Goal: Transaction & Acquisition: Download file/media

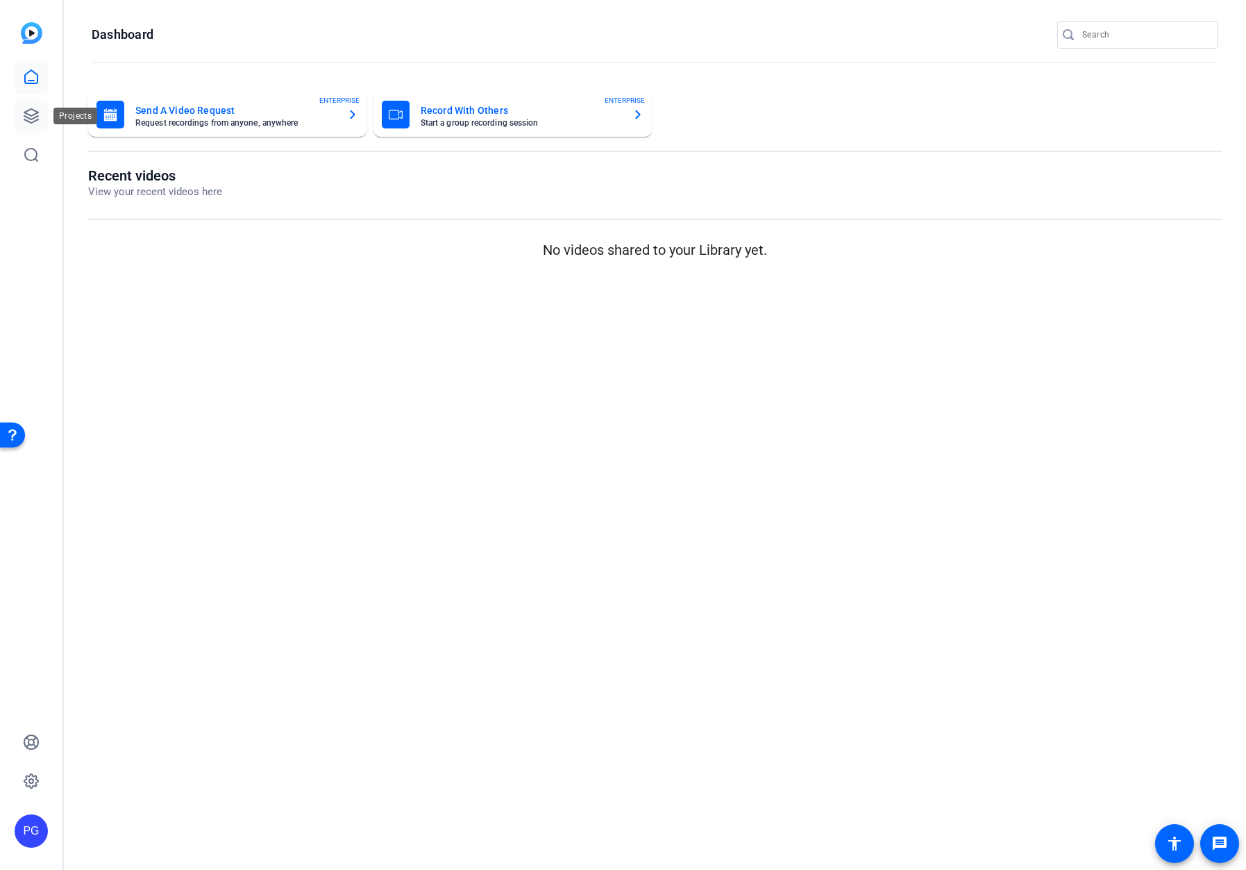
click at [31, 115] on icon at bounding box center [31, 116] width 14 height 14
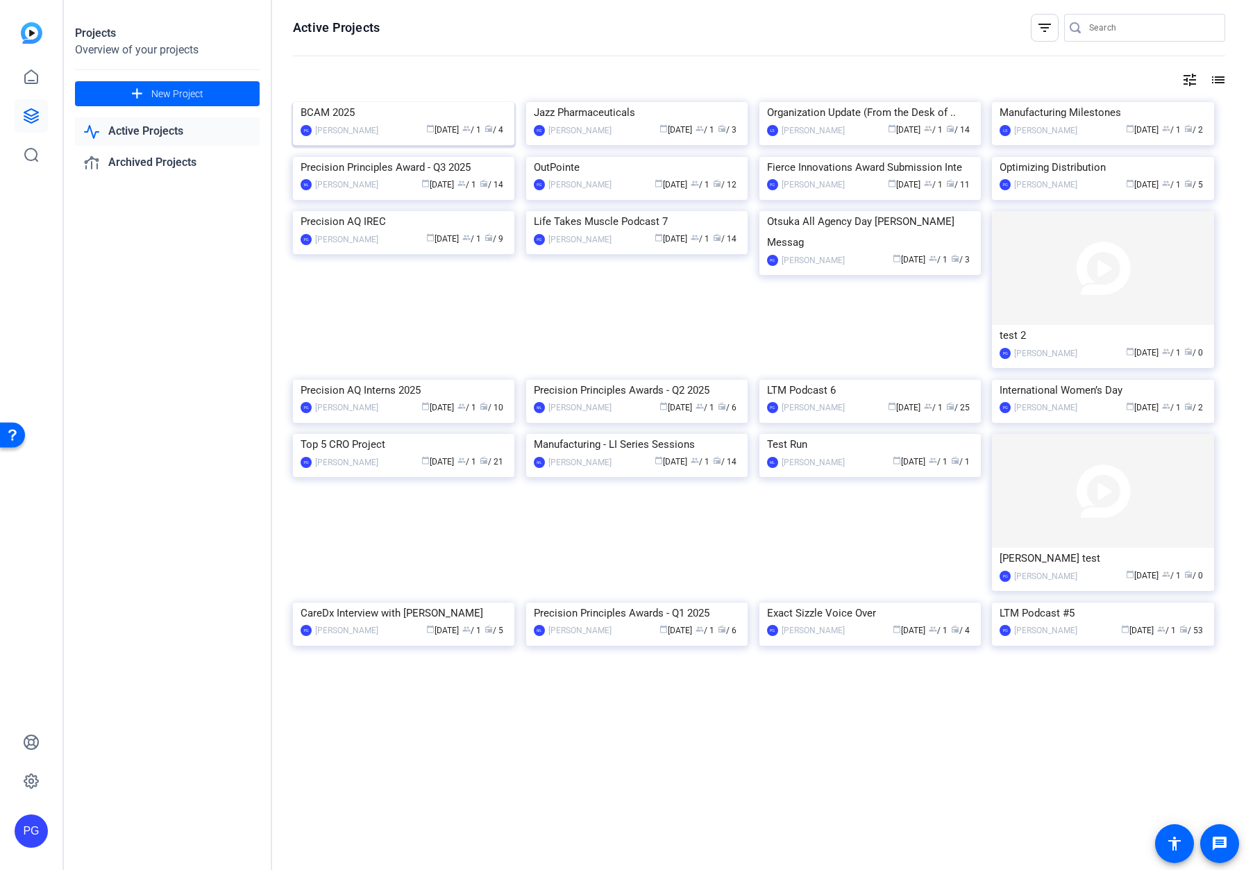
click at [414, 102] on img at bounding box center [404, 102] width 222 height 0
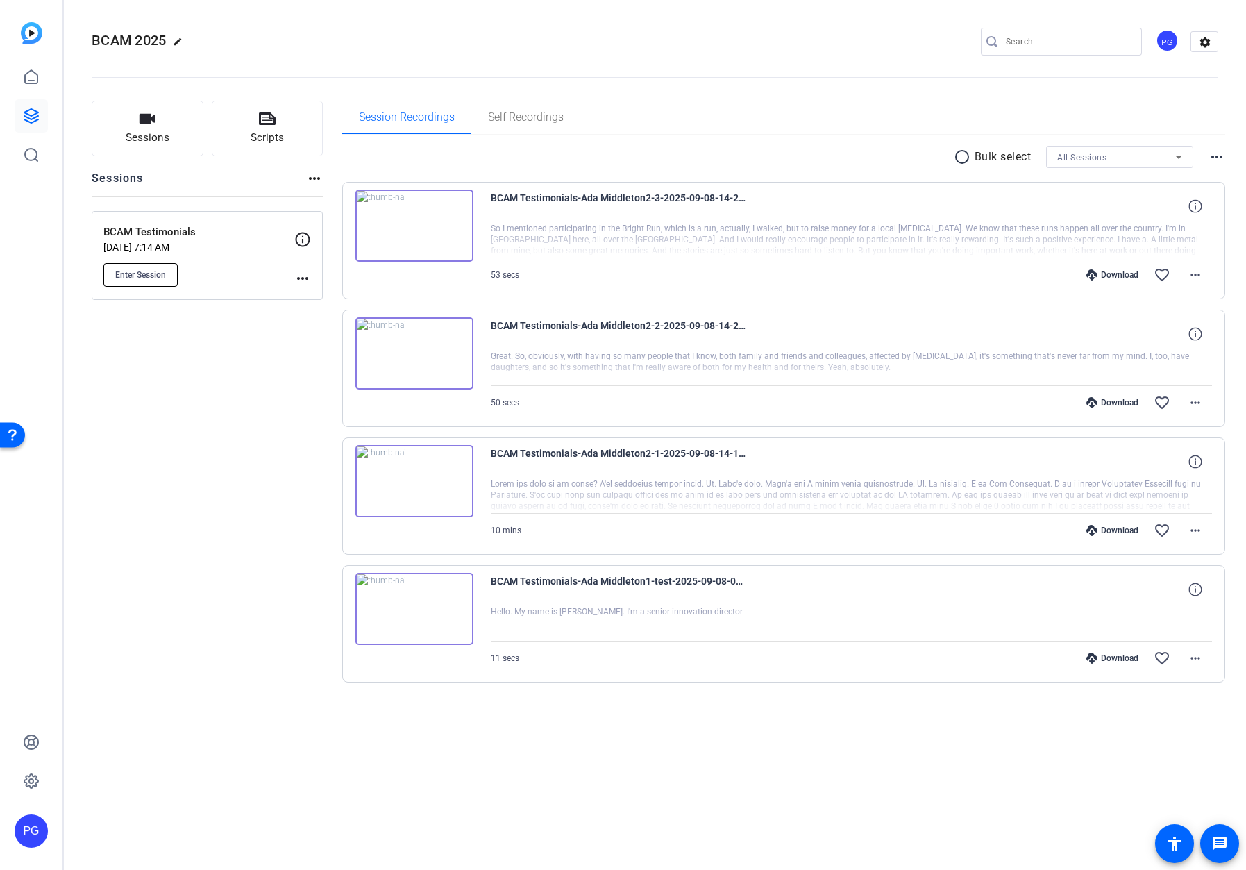
click at [148, 271] on span "Enter Session" at bounding box center [140, 274] width 51 height 11
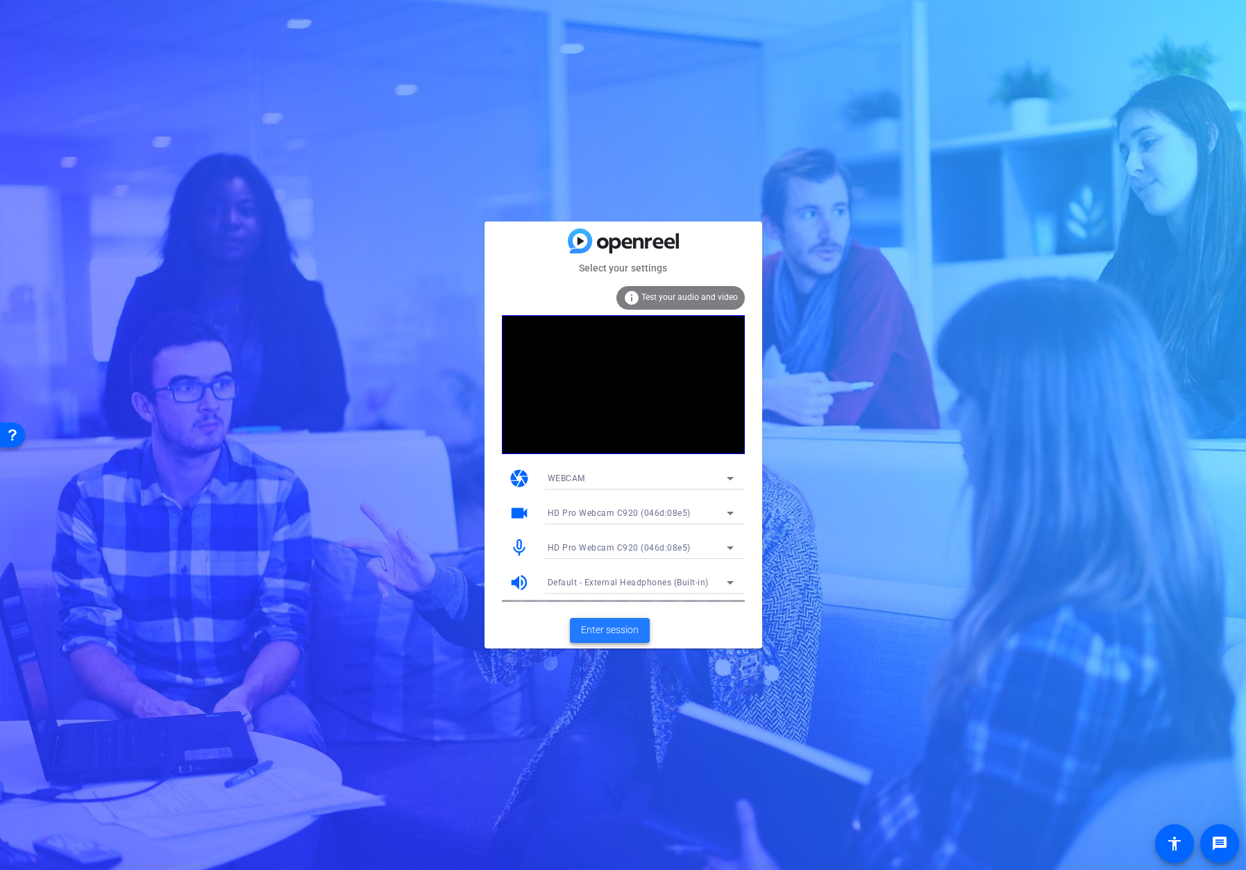
click at [610, 630] on span "Enter session" at bounding box center [610, 630] width 58 height 15
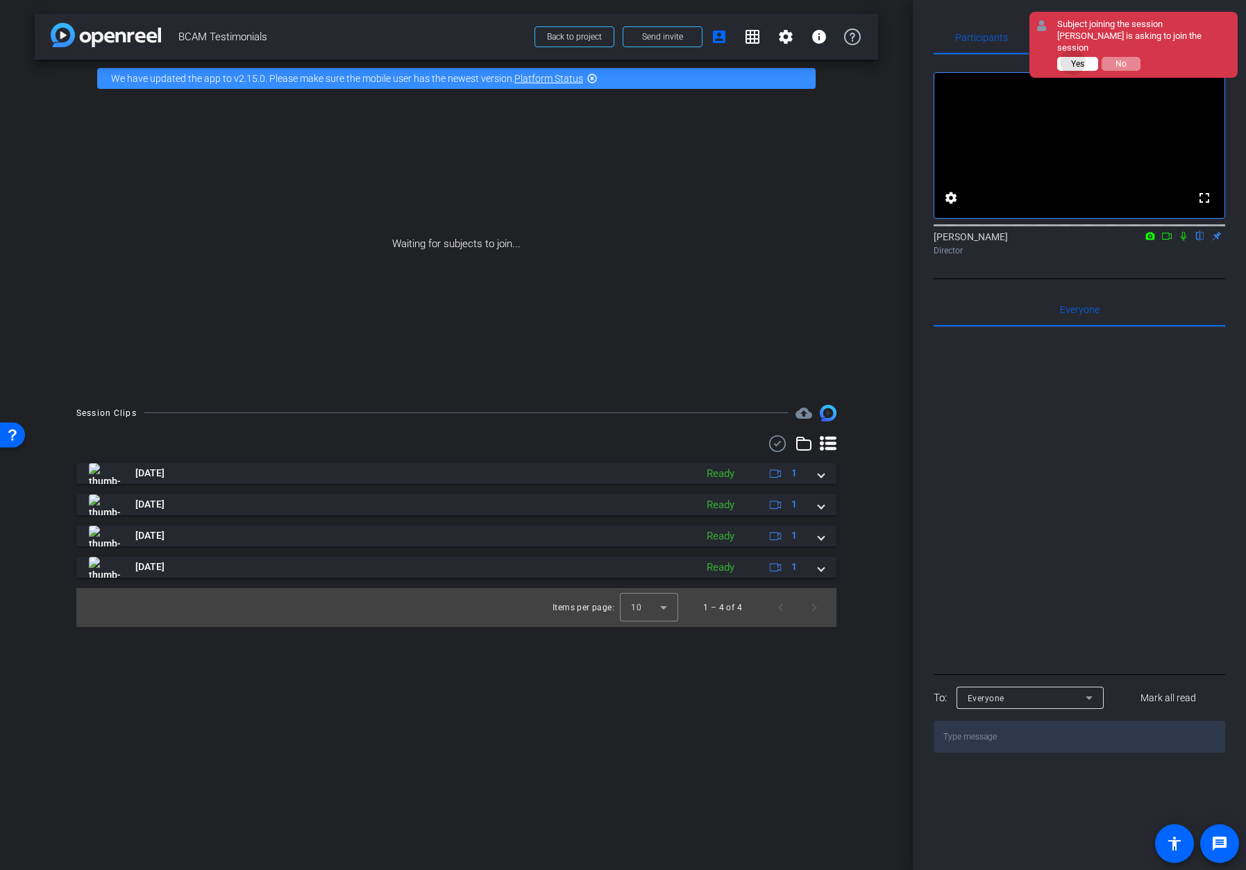
click at [1074, 59] on span "Yes" at bounding box center [1077, 64] width 13 height 10
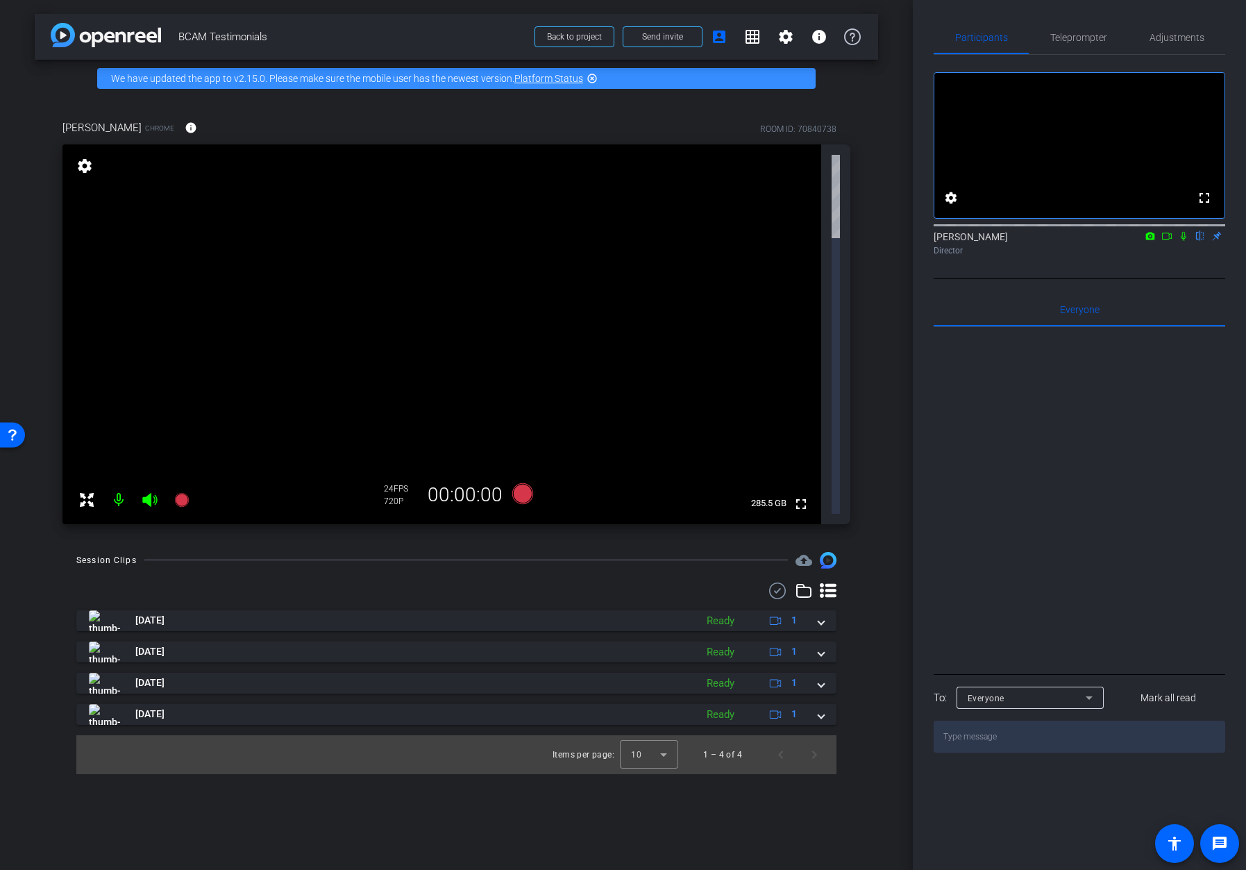
click at [885, 249] on div "arrow_back BCAM Testimonials Back to project Send invite account_box grid_on se…" at bounding box center [456, 435] width 913 height 870
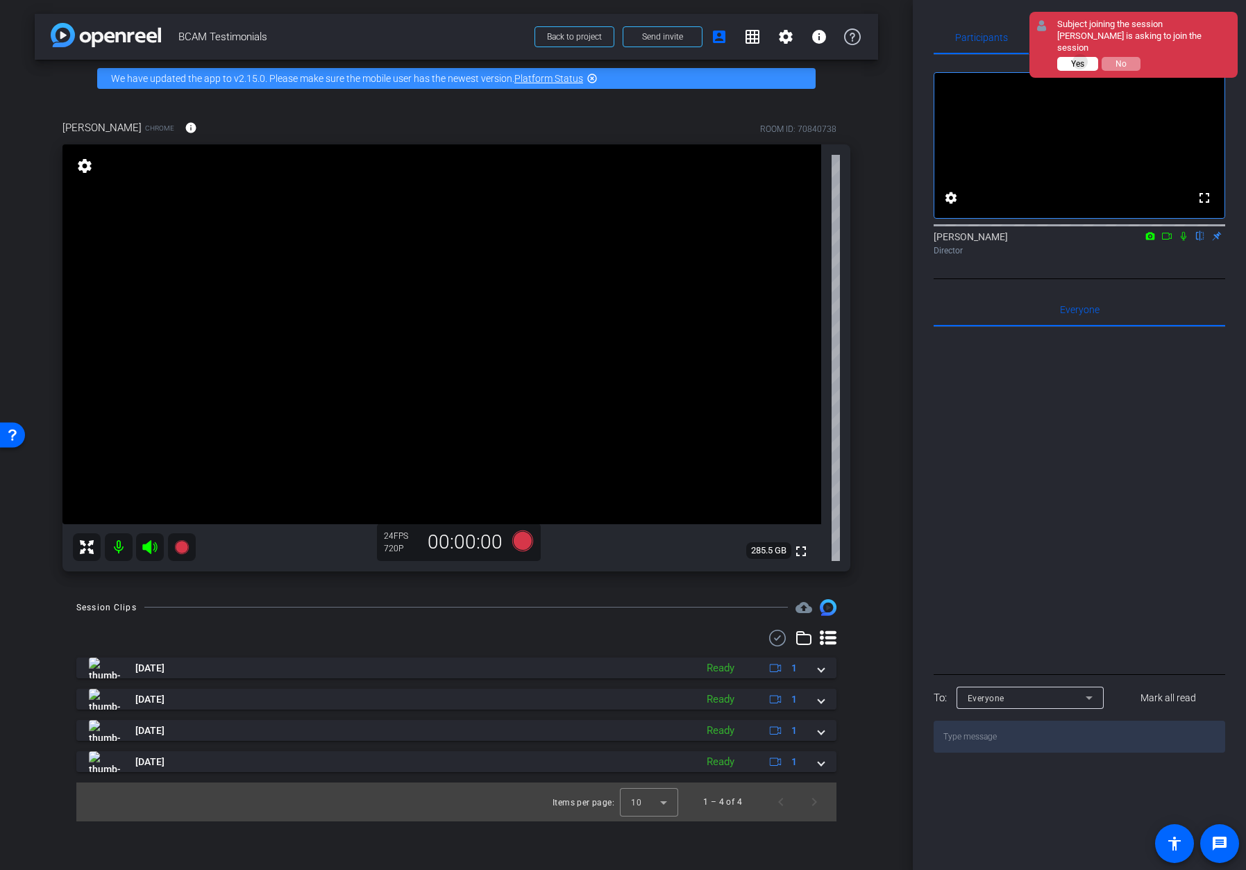
click at [1079, 62] on span "Yes" at bounding box center [1077, 64] width 13 height 10
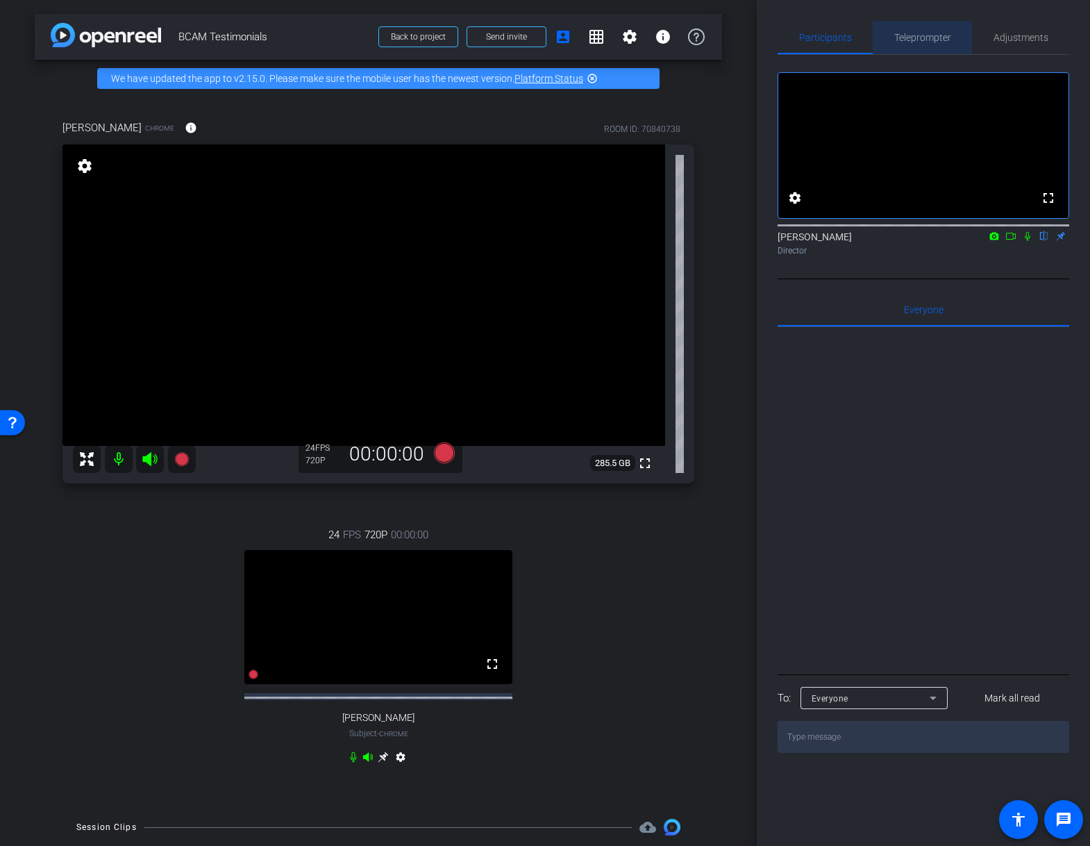
click at [920, 36] on span "Teleprompter" at bounding box center [922, 38] width 57 height 10
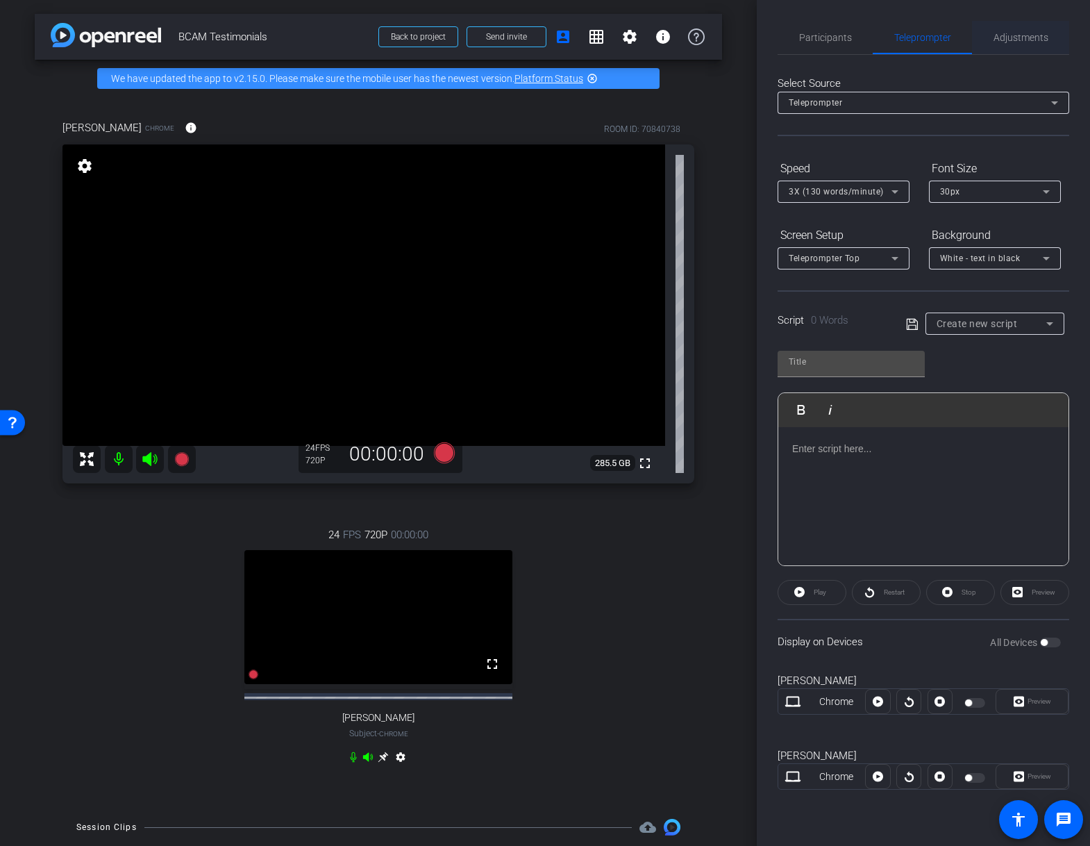
click at [1026, 38] on span "Adjustments" at bounding box center [1021, 38] width 55 height 10
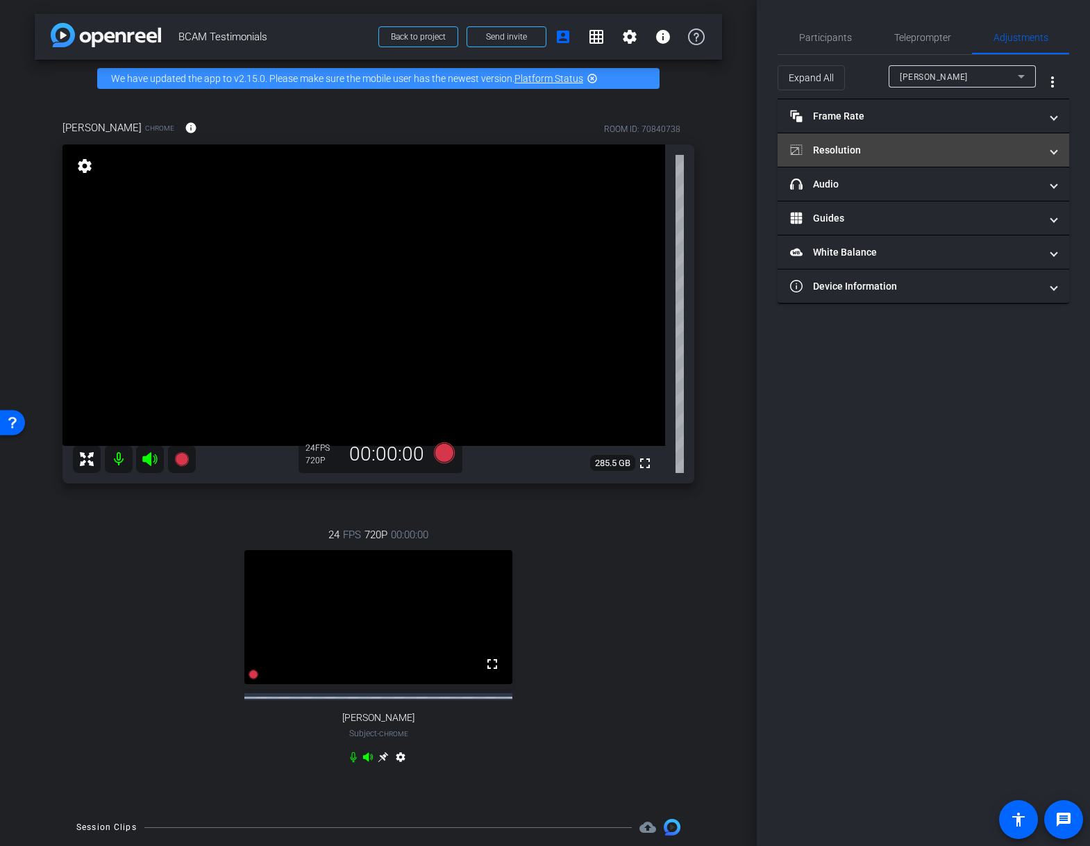
click at [1053, 150] on span at bounding box center [1054, 150] width 6 height 15
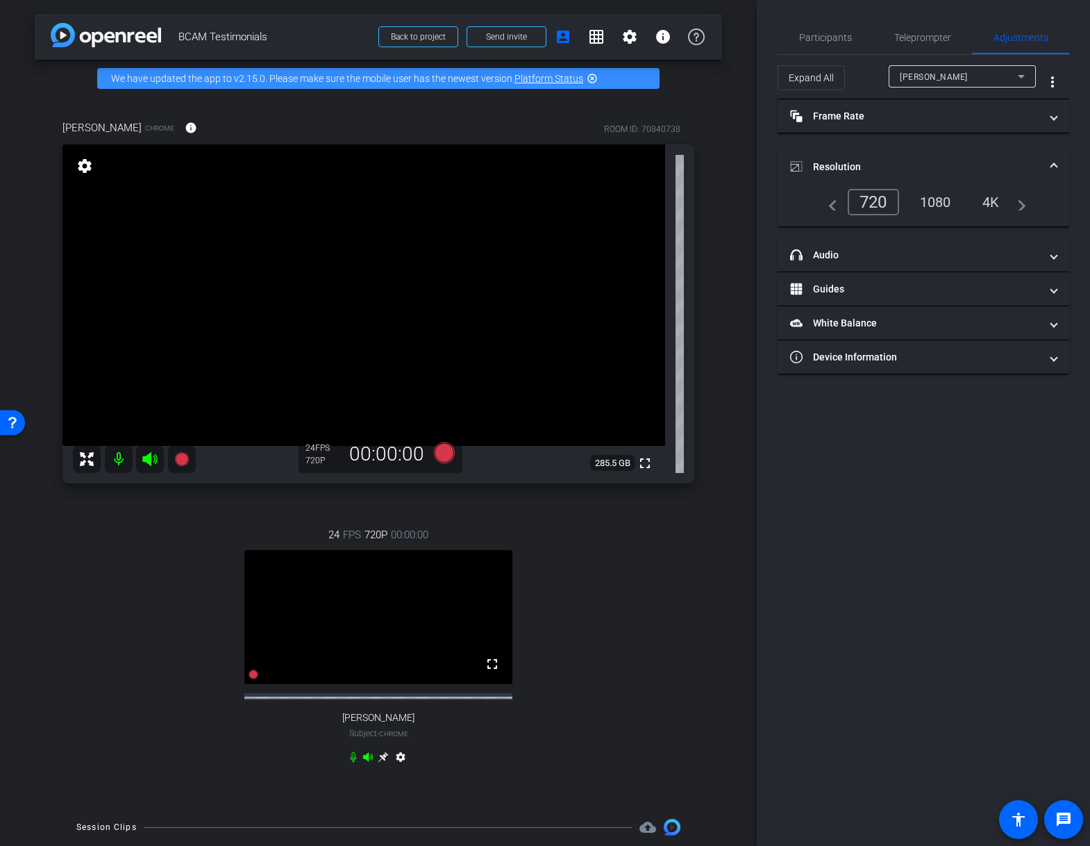
click at [942, 201] on div "1080" at bounding box center [936, 202] width 52 height 24
click at [822, 35] on span "Participants" at bounding box center [825, 38] width 53 height 10
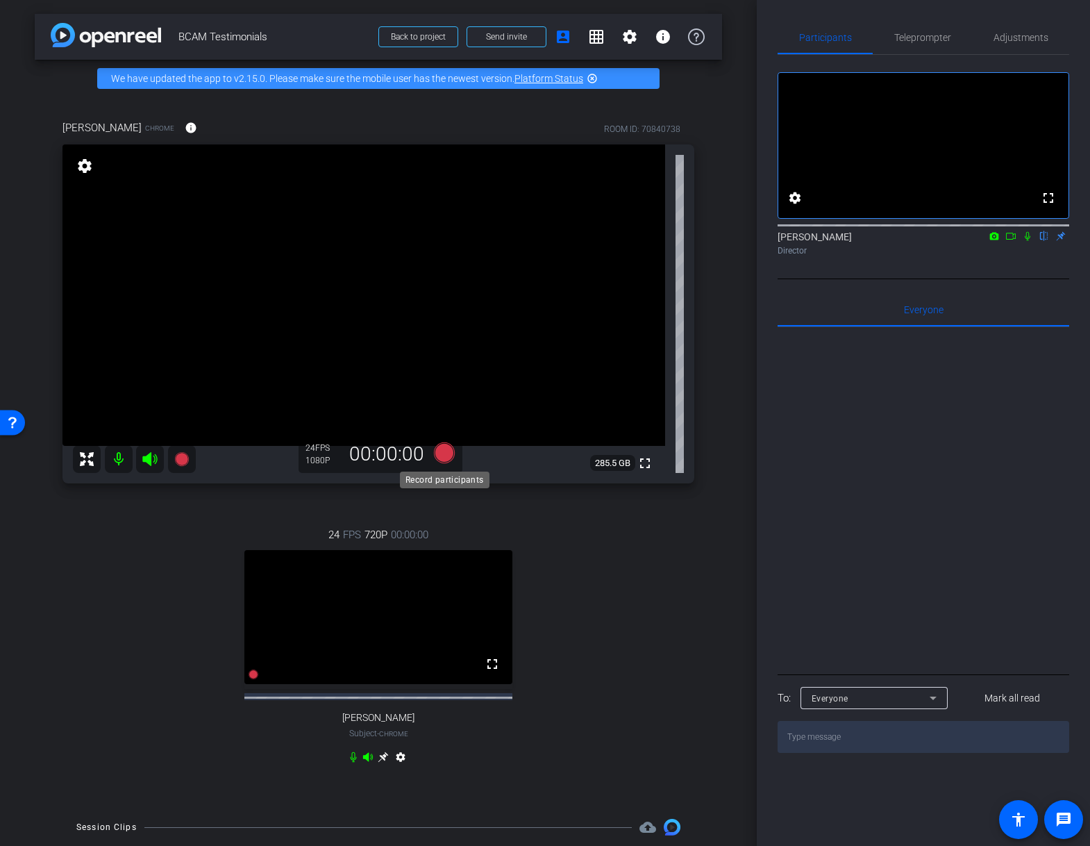
click at [445, 453] on icon at bounding box center [444, 452] width 21 height 21
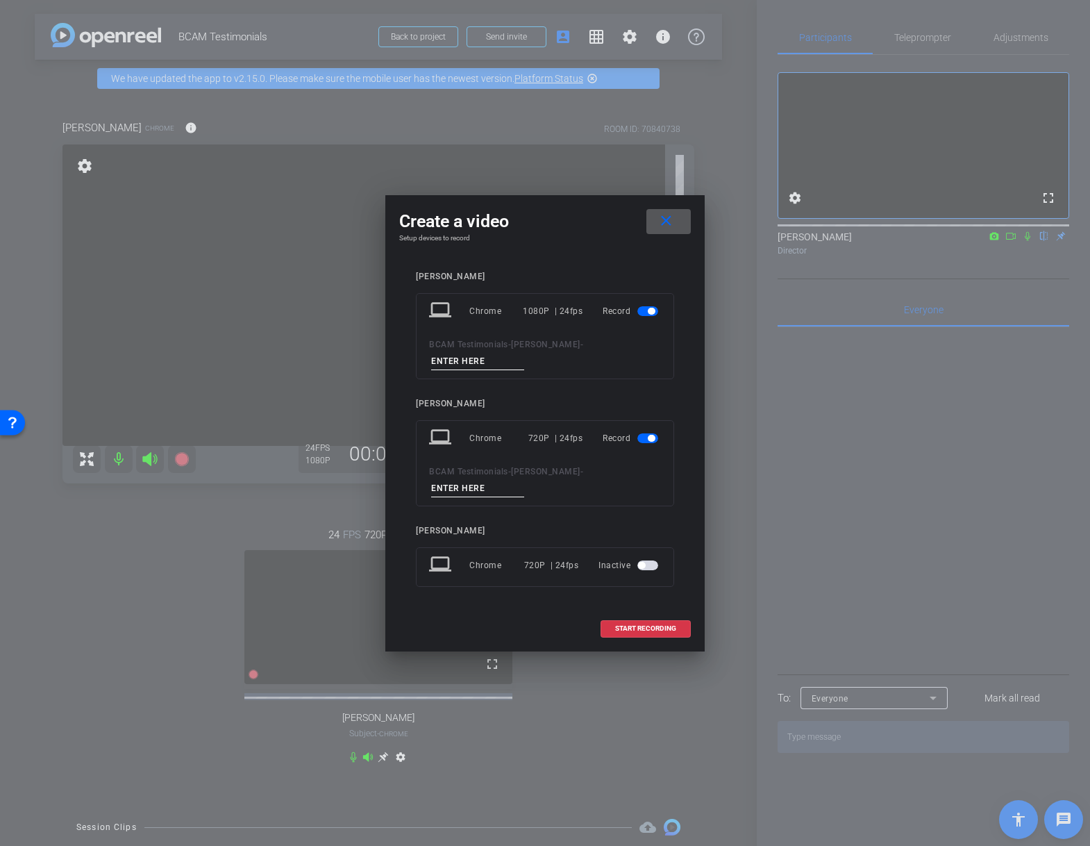
click at [524, 353] on input at bounding box center [477, 361] width 93 height 17
type input "test"
click at [639, 433] on span "button" at bounding box center [647, 438] width 21 height 10
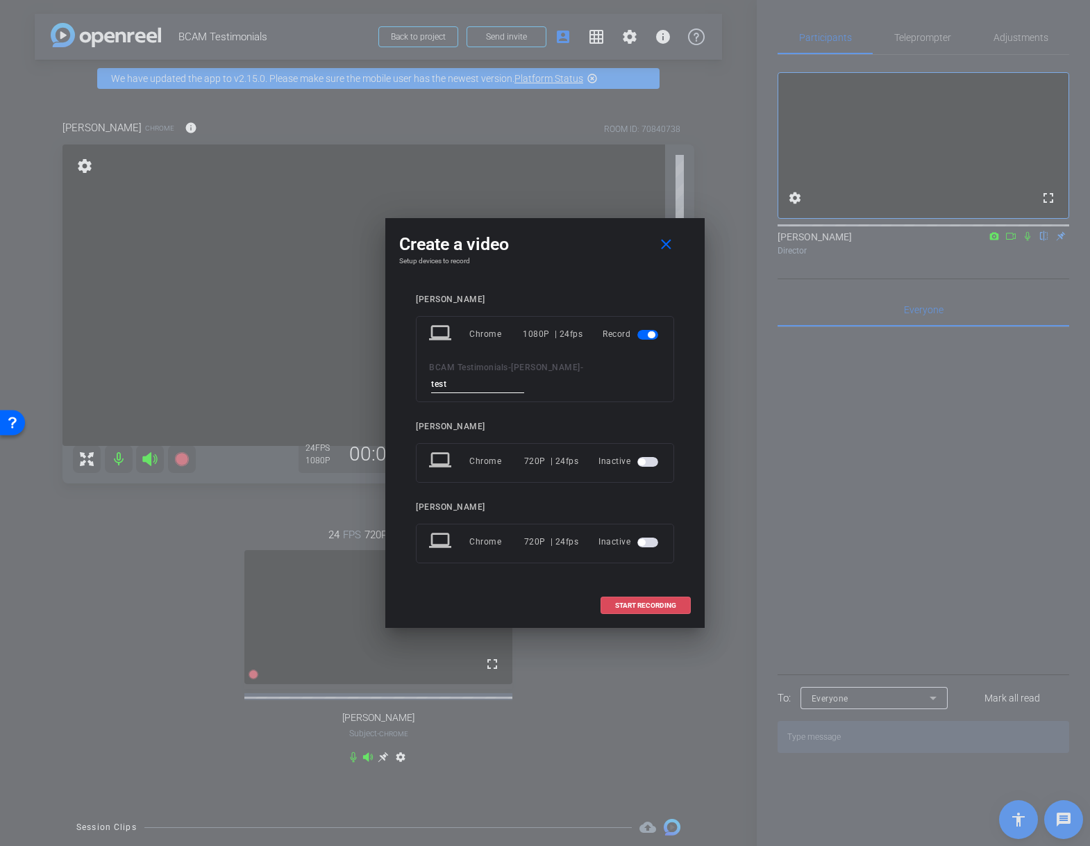
click at [640, 602] on span "START RECORDING" at bounding box center [645, 605] width 61 height 7
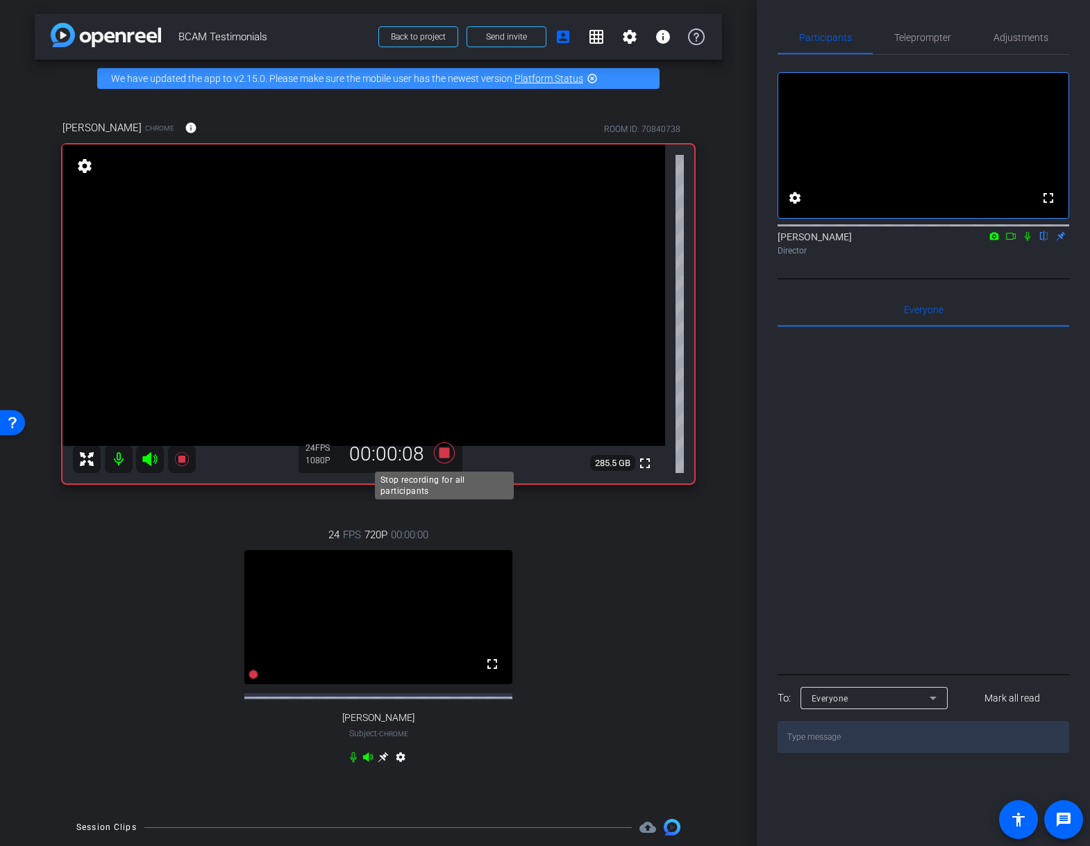
click at [446, 451] on icon at bounding box center [444, 452] width 21 height 21
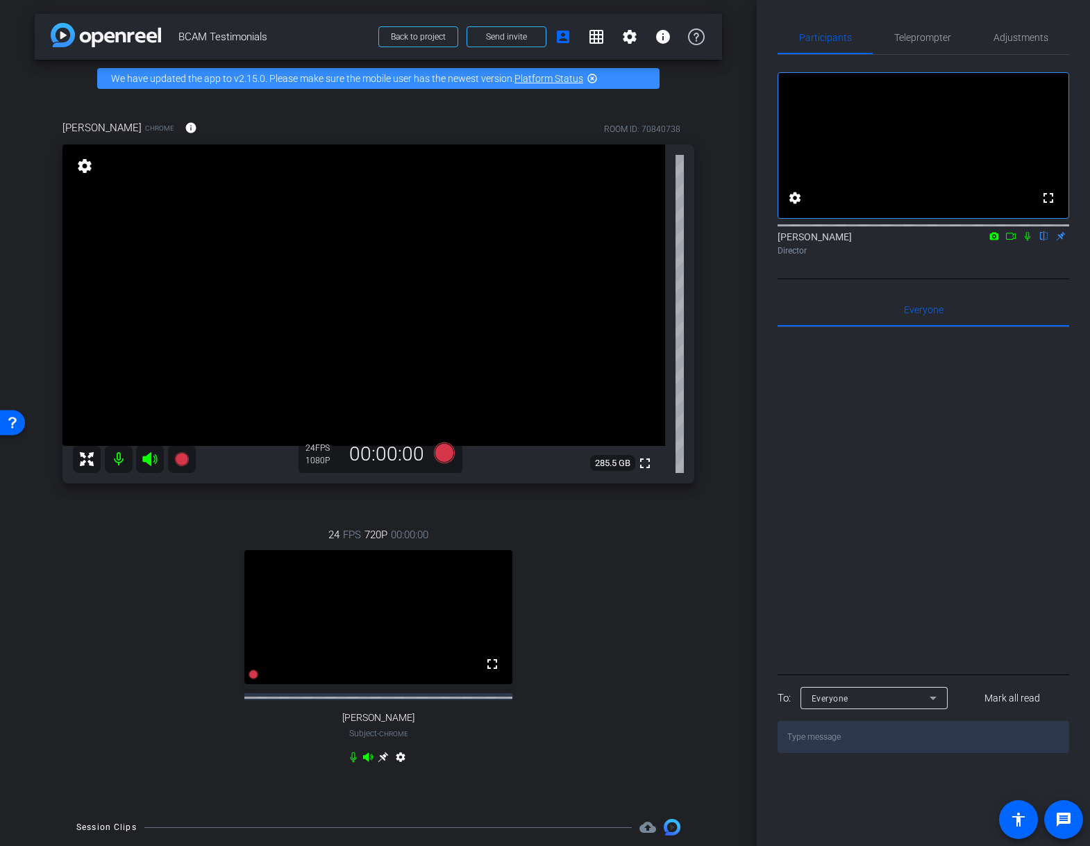
click at [601, 712] on div "24 FPS 720P 00:00:00 fullscreen Trevania Henderson Subject - Chrome settings" at bounding box center [378, 647] width 632 height 287
click at [72, 641] on div "24 FPS 720P 00:00:00 fullscreen Trevania Henderson Subject - Chrome settings" at bounding box center [378, 647] width 632 height 287
click at [731, 505] on div "arrow_back BCAM Testimonials Back to project Send invite account_box grid_on se…" at bounding box center [378, 423] width 757 height 846
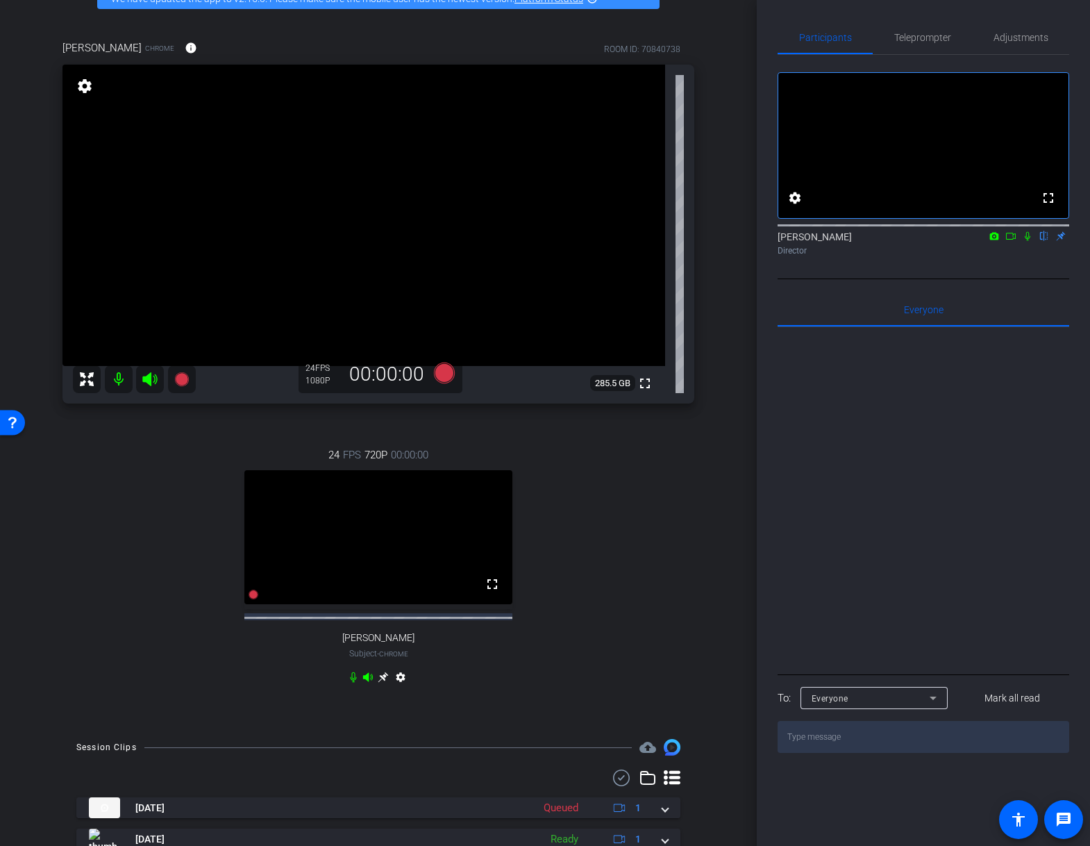
scroll to position [240, 0]
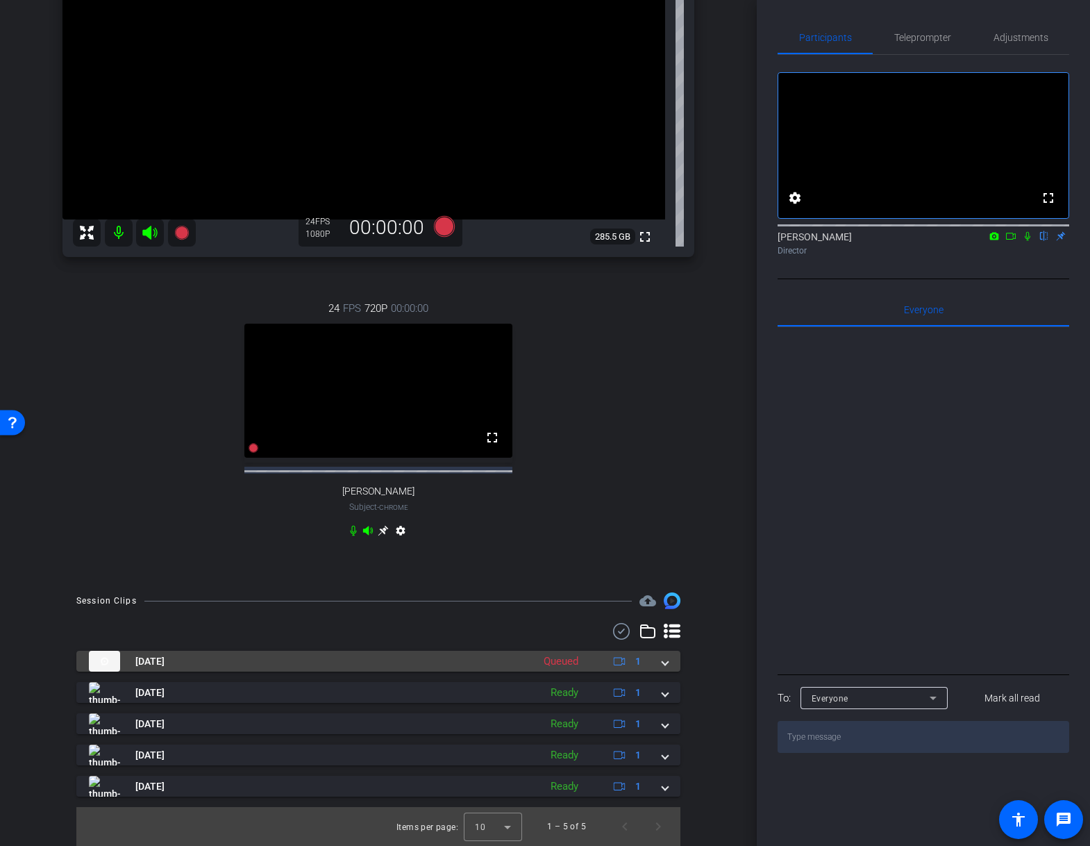
click at [103, 657] on img at bounding box center [104, 661] width 31 height 21
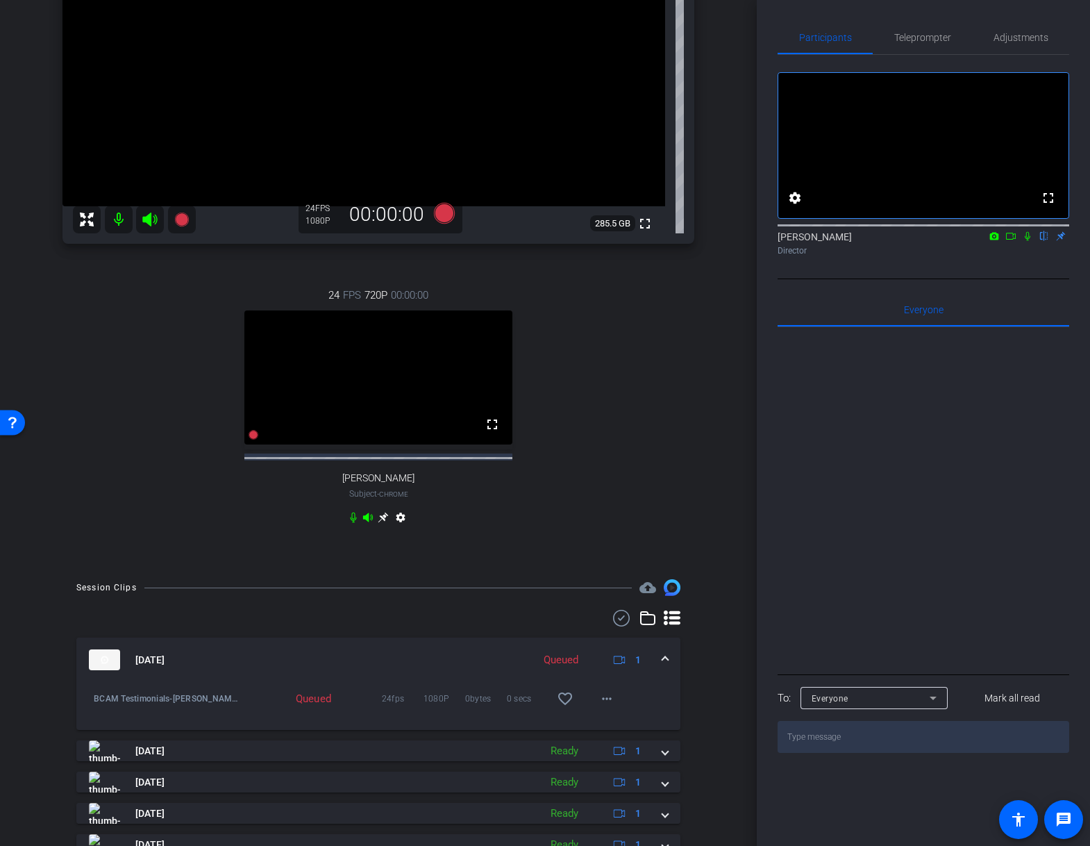
drag, startPoint x: 316, startPoint y: 638, endPoint x: 308, endPoint y: 640, distance: 7.8
click at [315, 626] on div at bounding box center [378, 618] width 604 height 17
click at [107, 670] on img at bounding box center [104, 659] width 31 height 21
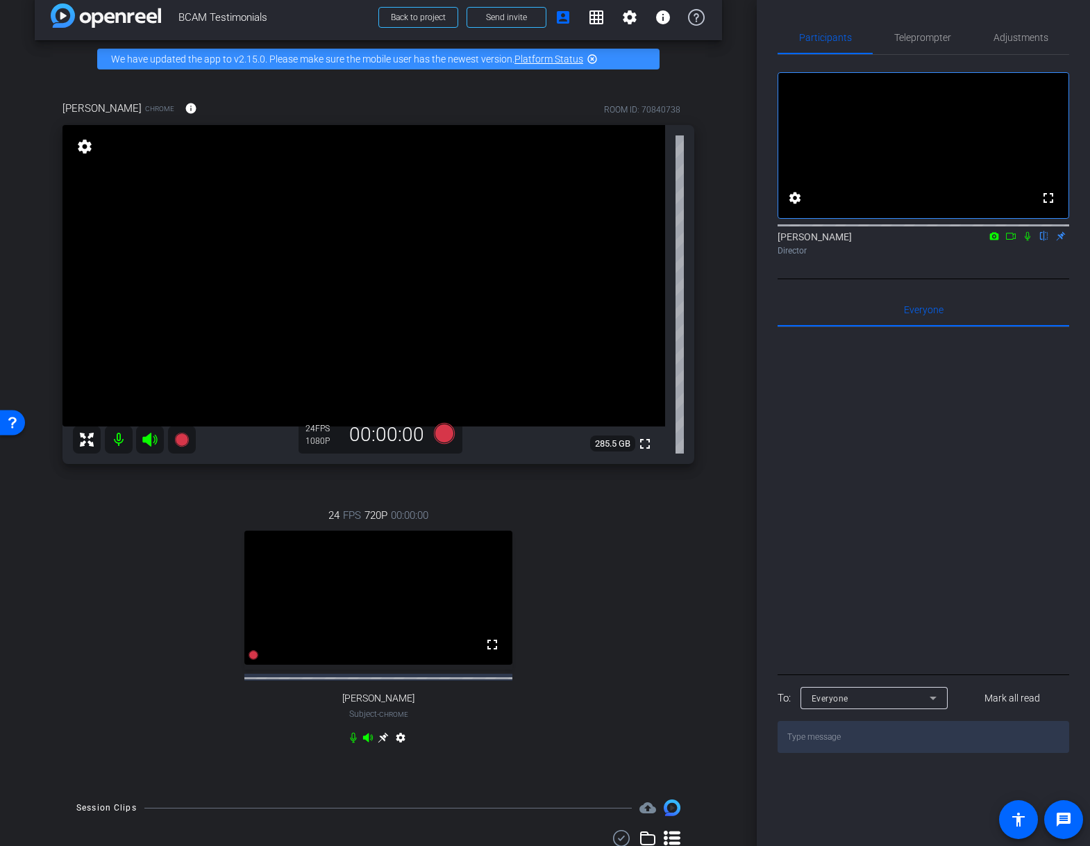
scroll to position [0, 0]
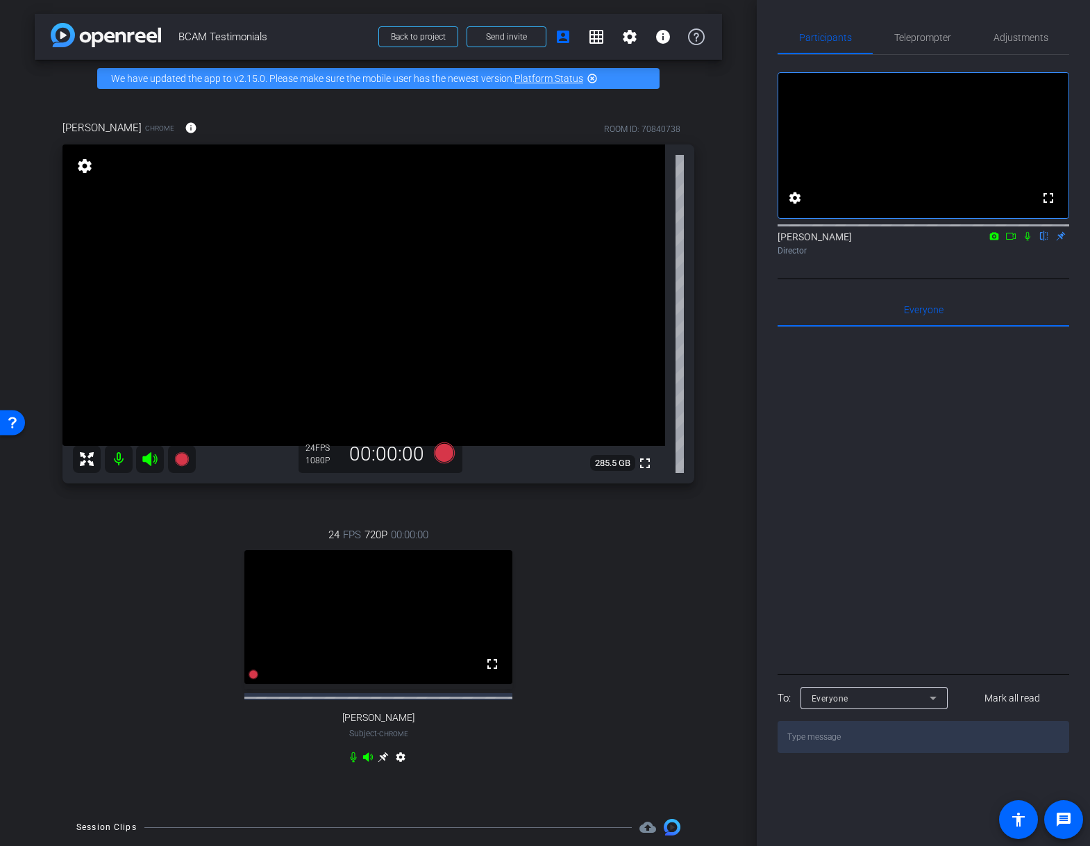
click at [1010, 241] on icon at bounding box center [1011, 236] width 11 height 10
click at [679, 626] on div "24 FPS 720P 00:00:00 fullscreen Trevania Henderson Subject - Chrome settings" at bounding box center [378, 647] width 632 height 287
click at [441, 453] on icon at bounding box center [444, 452] width 21 height 21
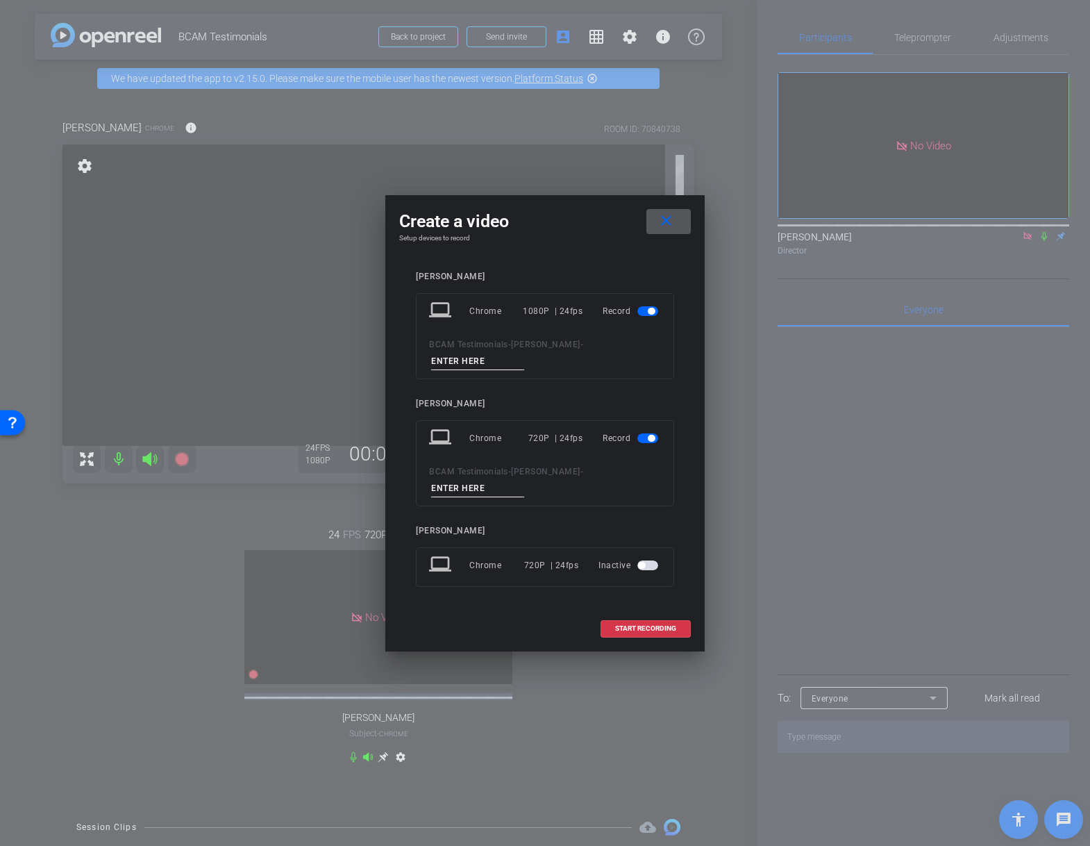
click at [465, 483] on input at bounding box center [477, 488] width 93 height 17
click at [640, 433] on span "button" at bounding box center [647, 438] width 21 height 10
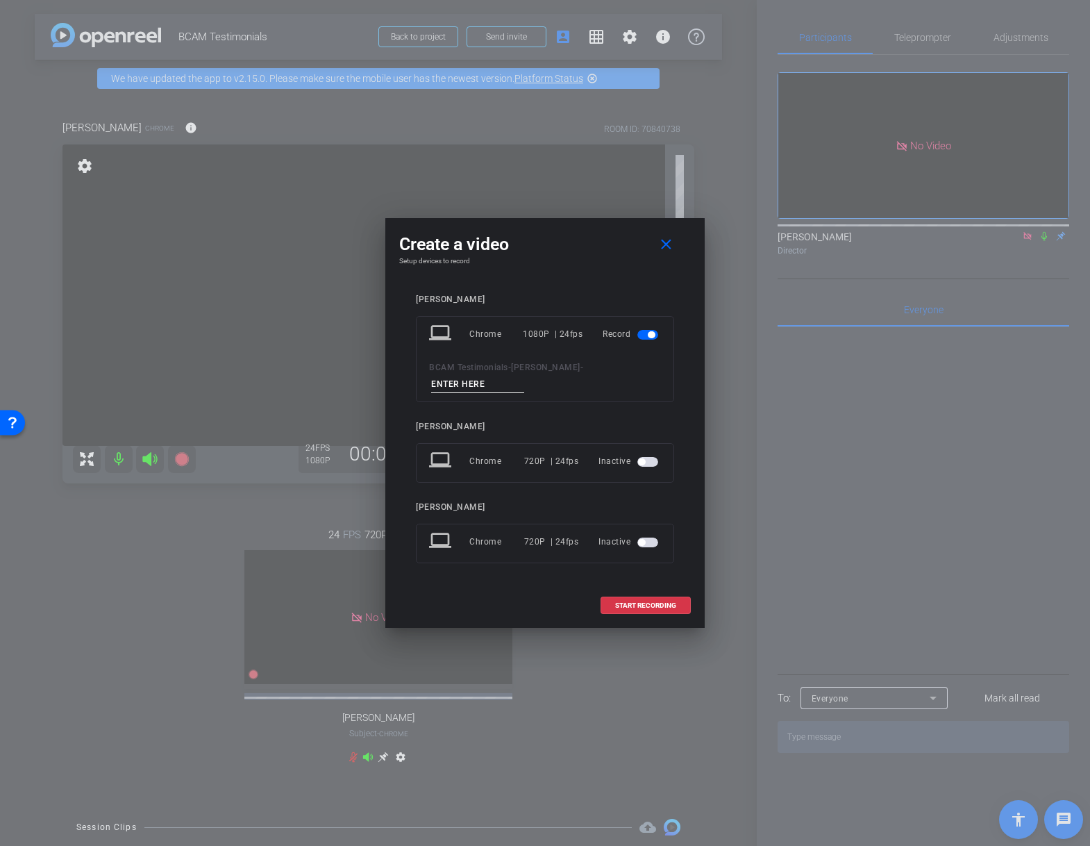
click at [603, 265] on h4 "Setup devices to record" at bounding box center [545, 261] width 292 height 8
click at [524, 376] on input at bounding box center [477, 384] width 93 height 17
type input "1"
click at [650, 602] on span "START RECORDING" at bounding box center [645, 605] width 61 height 7
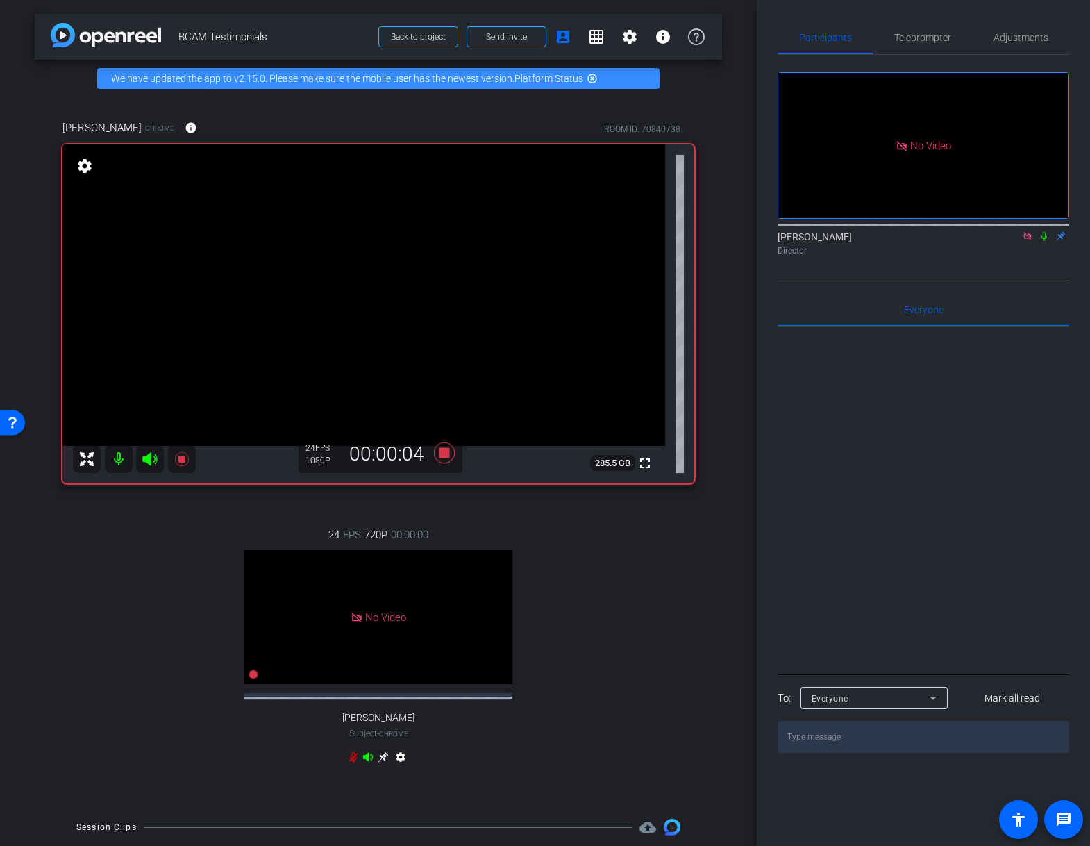
drag, startPoint x: 1042, startPoint y: 251, endPoint x: 1042, endPoint y: 271, distance: 19.4
click at [1042, 241] on icon at bounding box center [1044, 236] width 11 height 10
click at [1026, 241] on icon at bounding box center [1027, 236] width 11 height 10
click at [1027, 241] on icon at bounding box center [1027, 236] width 11 height 10
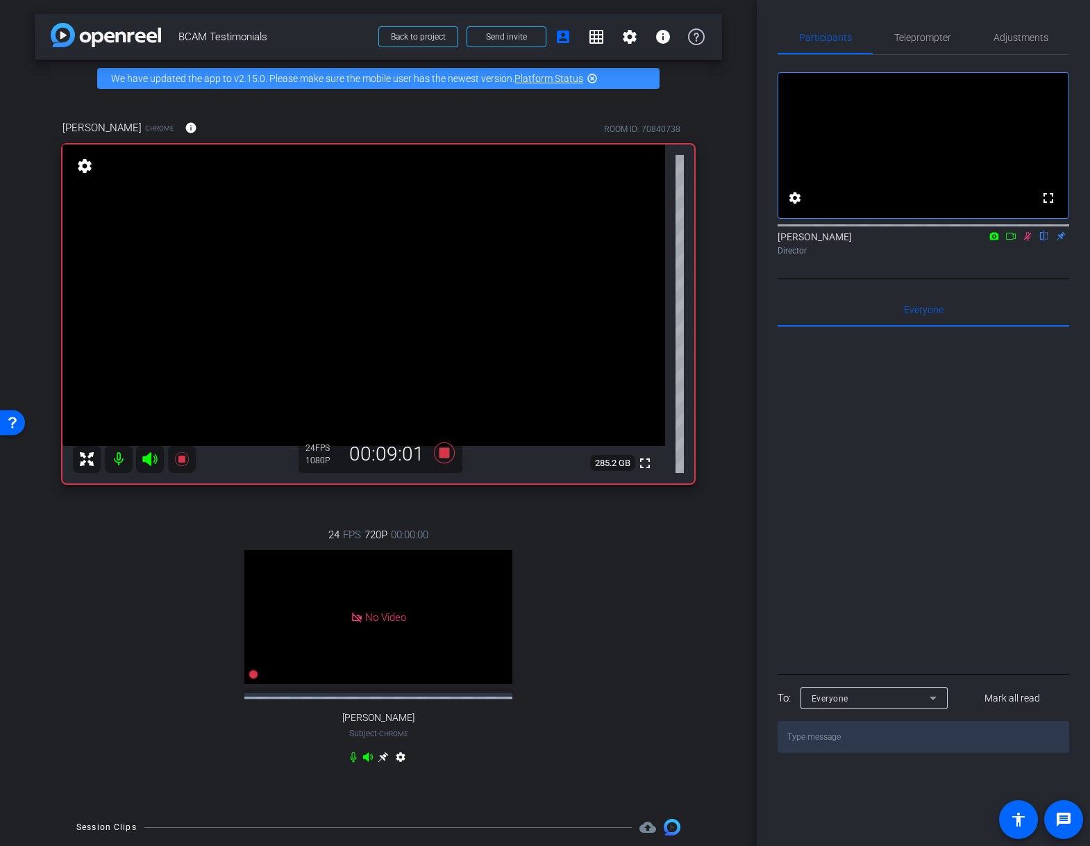
click at [1028, 241] on icon at bounding box center [1028, 236] width 8 height 9
click at [441, 452] on icon at bounding box center [444, 452] width 21 height 21
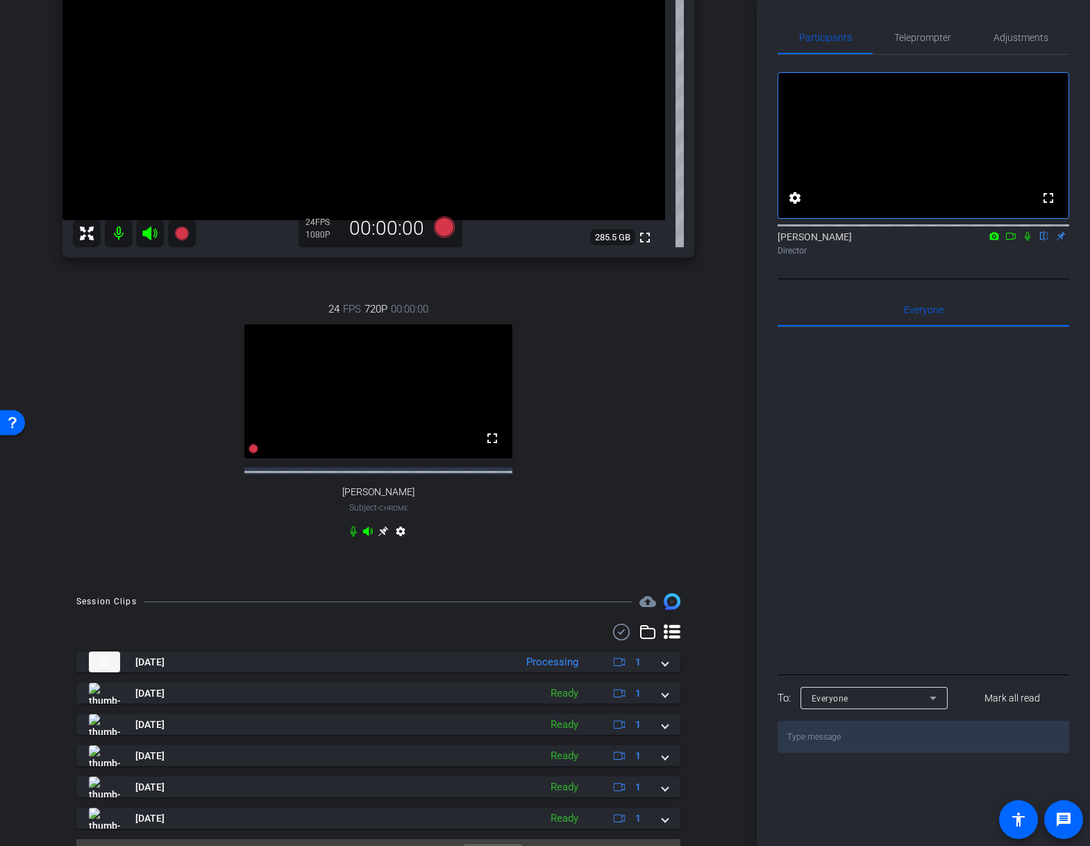
scroll to position [228, 0]
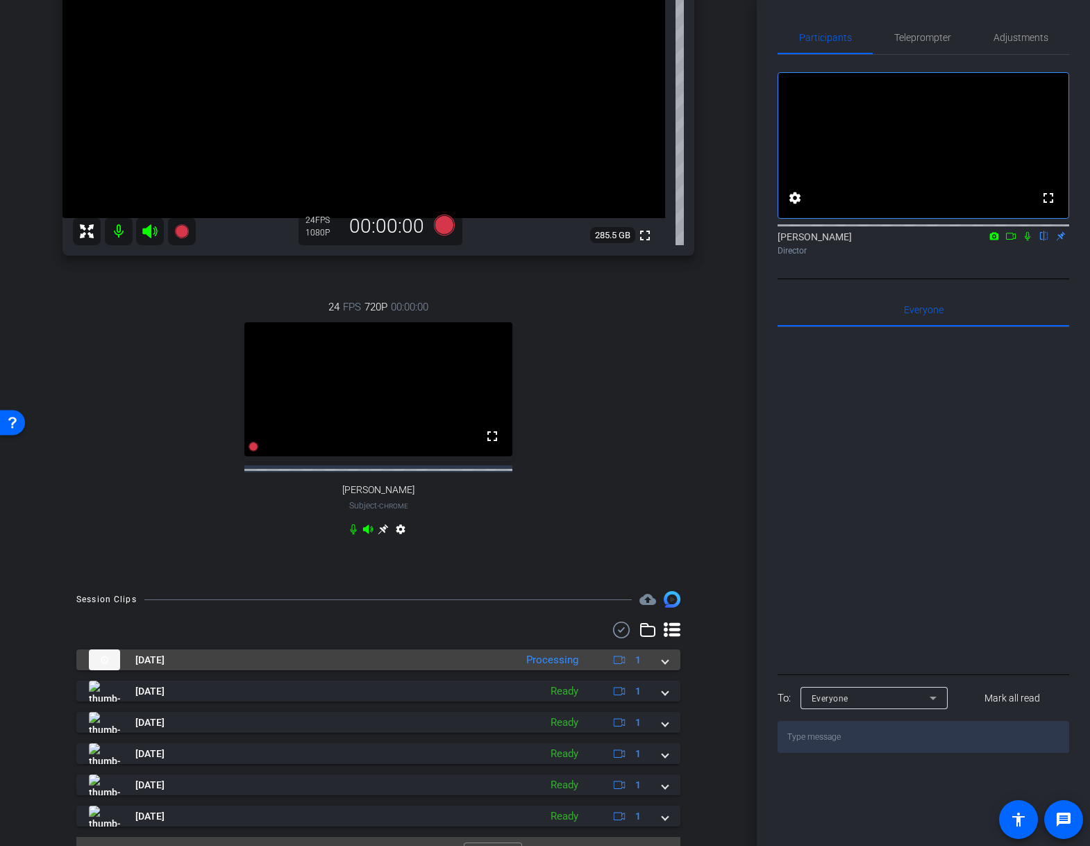
click at [99, 669] on img at bounding box center [104, 659] width 31 height 21
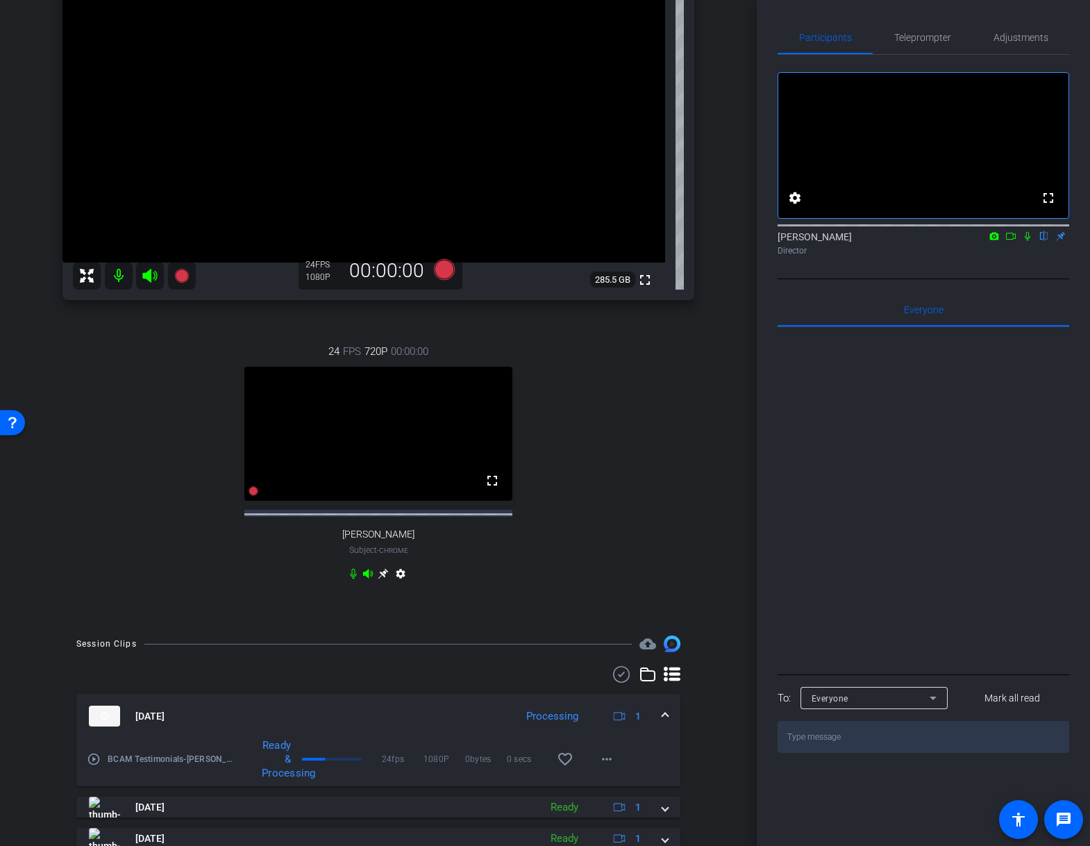
scroll to position [180, 0]
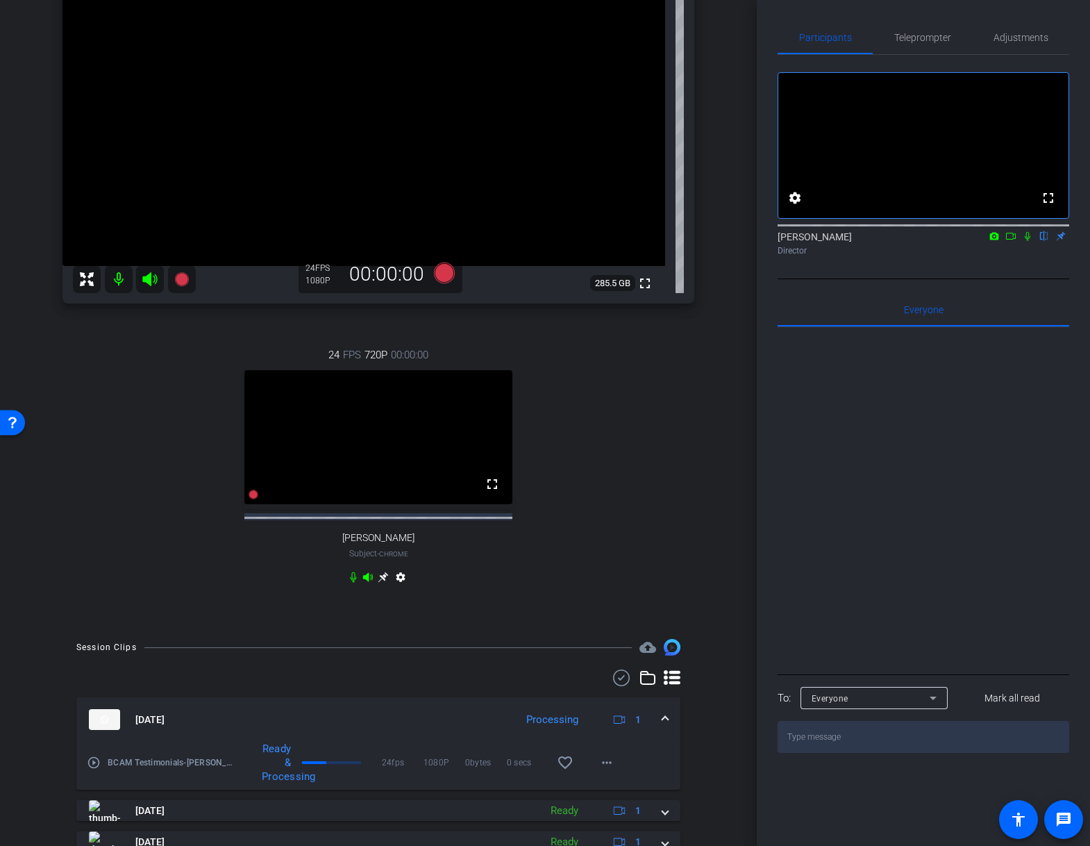
click at [95, 769] on mat-icon "play_circle_outline" at bounding box center [94, 763] width 14 height 14
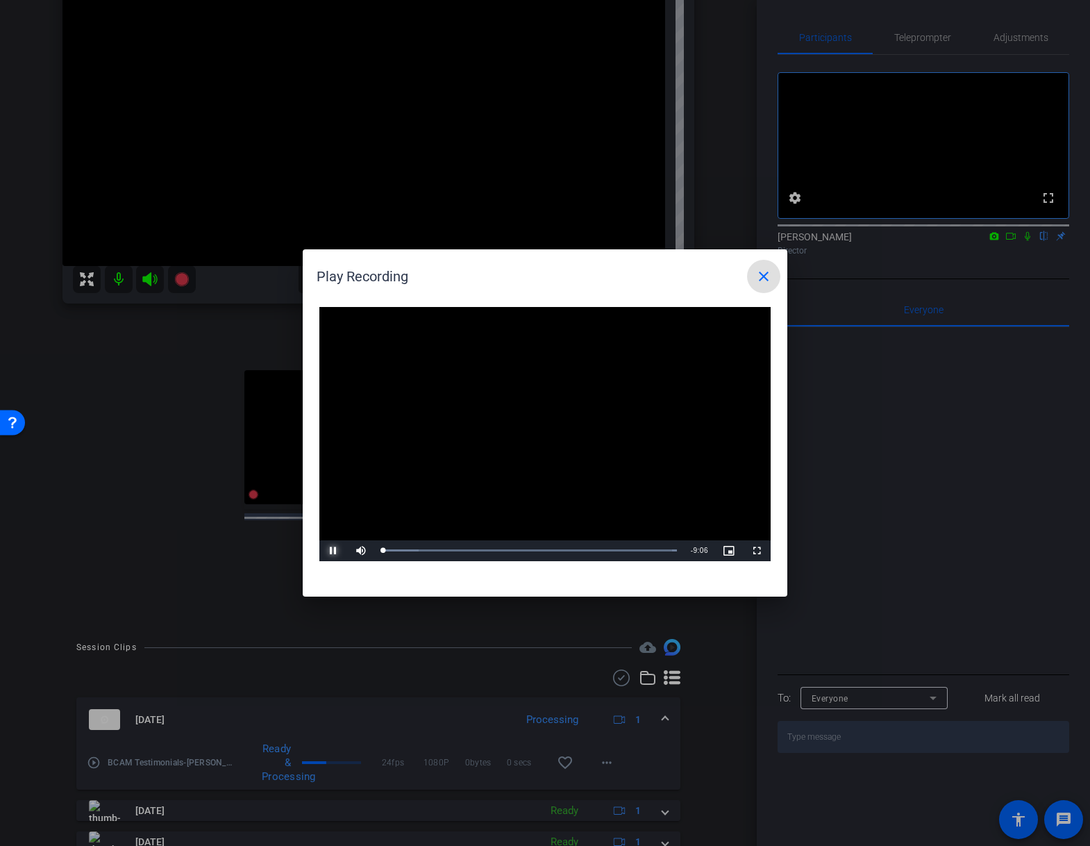
click at [333, 551] on span "Video Player" at bounding box center [333, 551] width 28 height 0
click at [502, 551] on div "3:43" at bounding box center [502, 550] width 1 height 3
click at [543, 548] on div "Loaded : 100.00% 4:59 4:54" at bounding box center [529, 550] width 309 height 21
click at [704, 266] on div "Play Recording close" at bounding box center [549, 276] width 464 height 33
click at [764, 272] on mat-icon "close" at bounding box center [764, 276] width 17 height 17
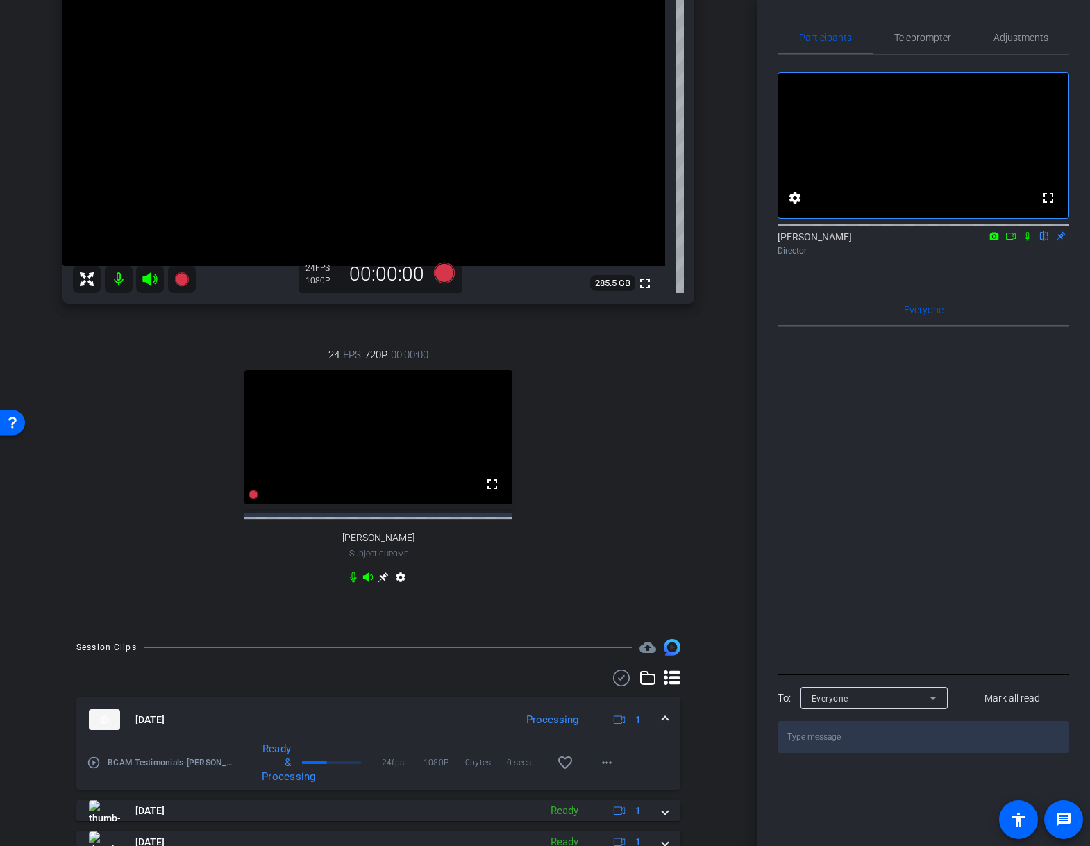
click at [622, 426] on div "24 FPS 720P 00:00:00 fullscreen Trevania Henderson Subject - Chrome settings" at bounding box center [378, 467] width 632 height 287
click at [694, 383] on div "Martin Chrome info ROOM ID: 70840738 fullscreen settings 285.5 GB 24 FPS 1080P …" at bounding box center [378, 271] width 687 height 708
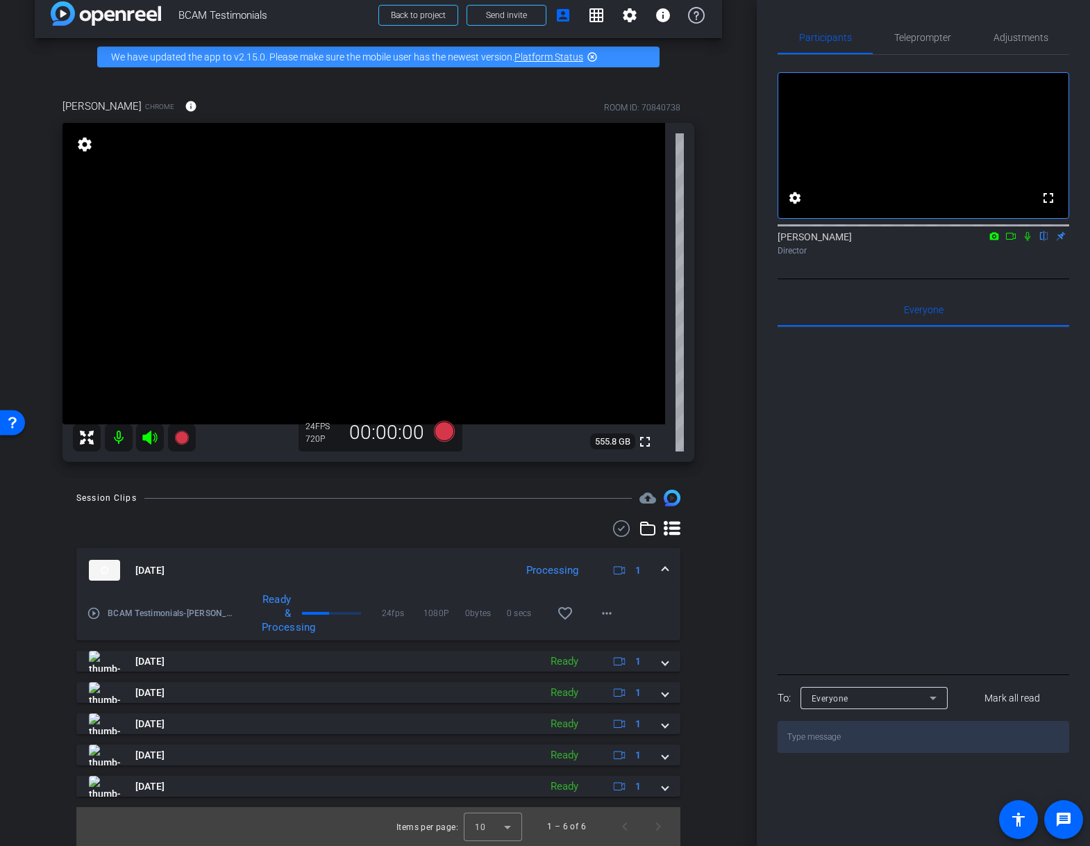
scroll to position [0, 0]
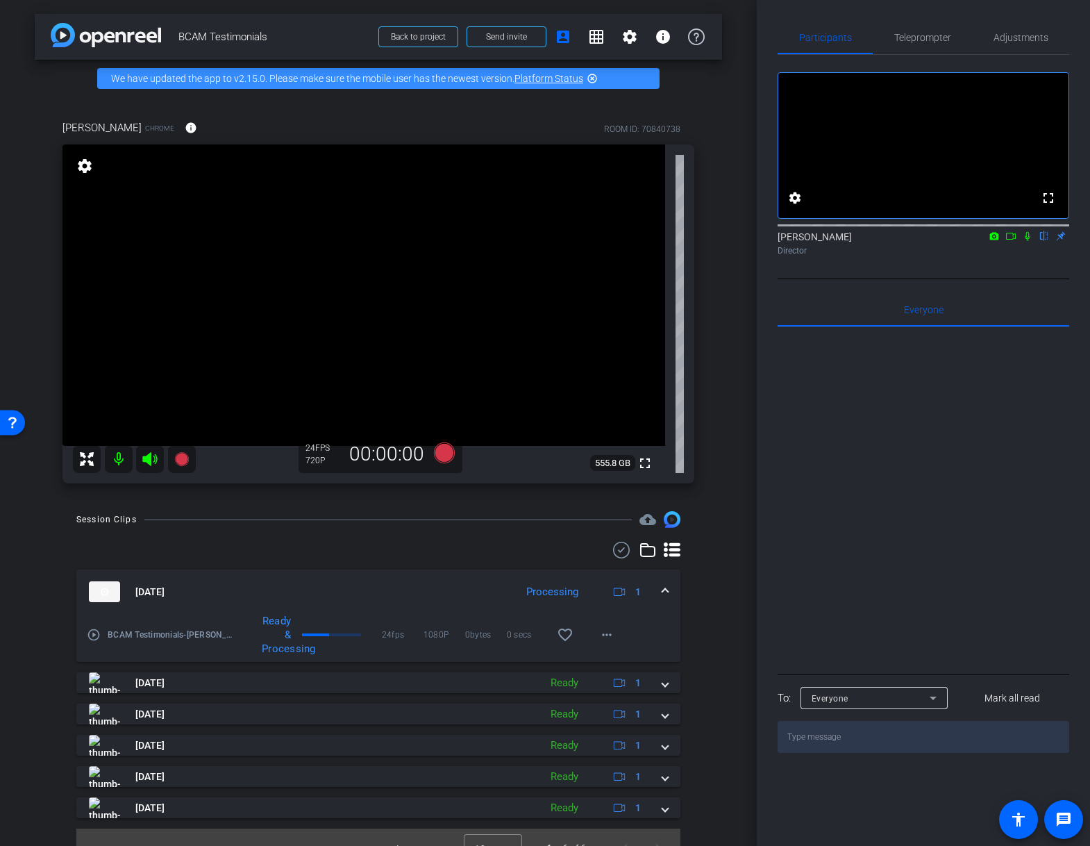
click at [919, 481] on div at bounding box center [924, 499] width 292 height 344
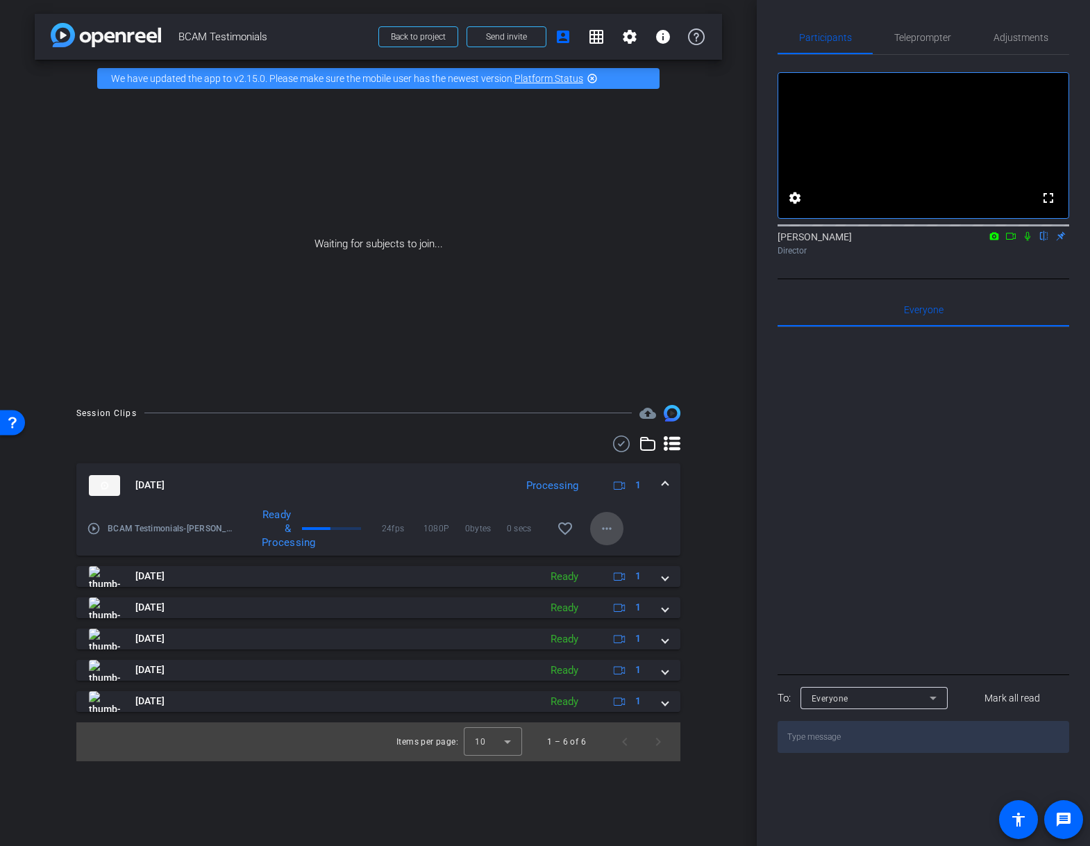
click at [608, 528] on mat-icon "more_horiz" at bounding box center [607, 528] width 17 height 17
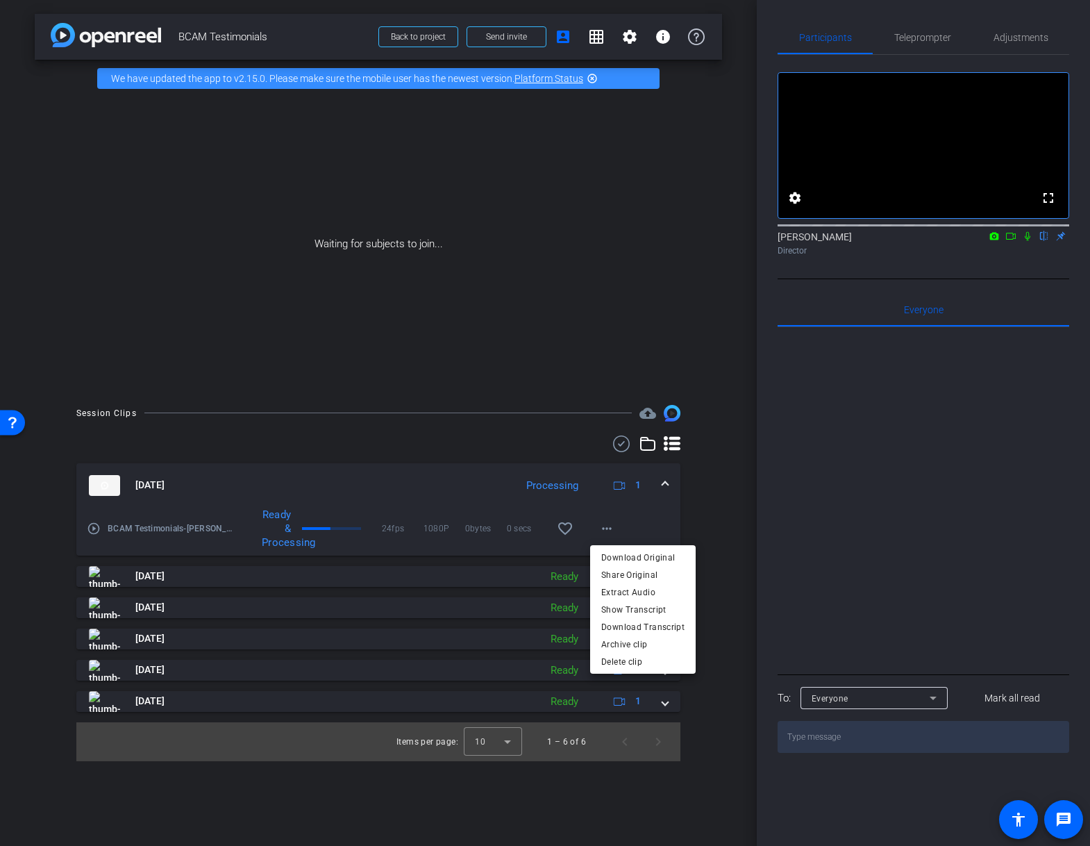
click at [420, 427] on div at bounding box center [545, 423] width 1090 height 846
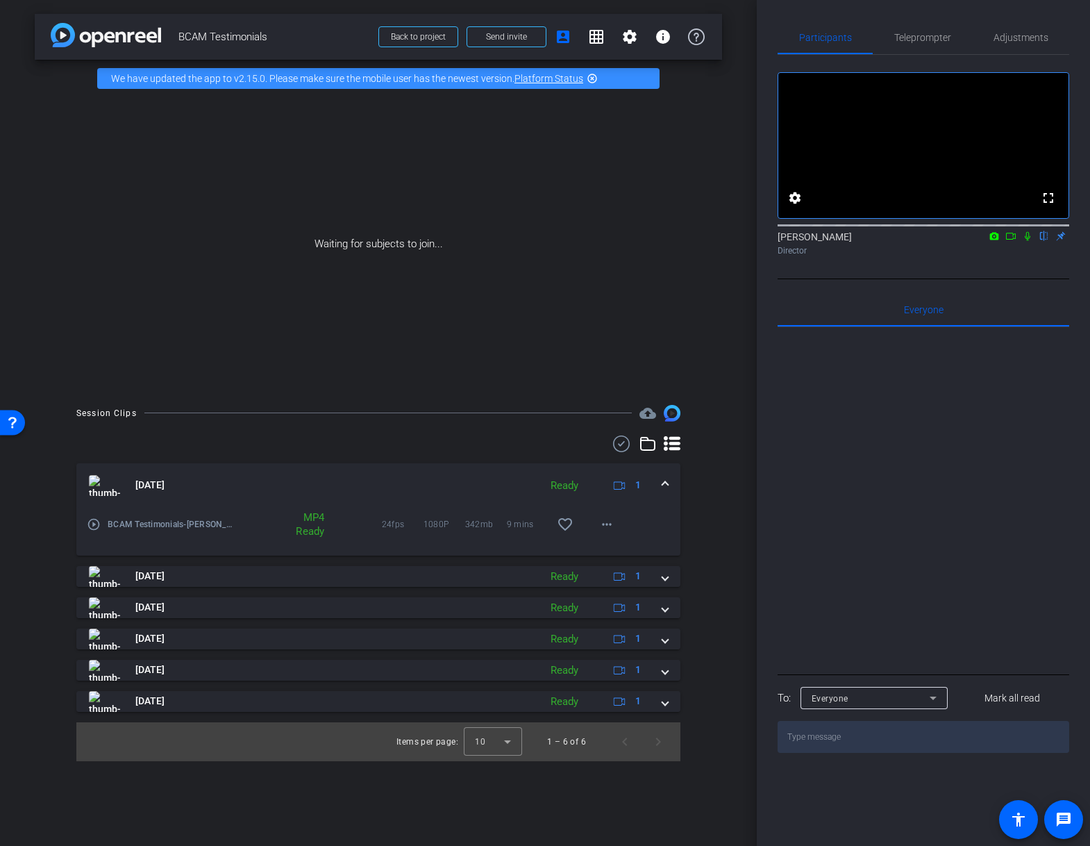
click at [559, 166] on div "Waiting for subjects to join..." at bounding box center [378, 244] width 687 height 294
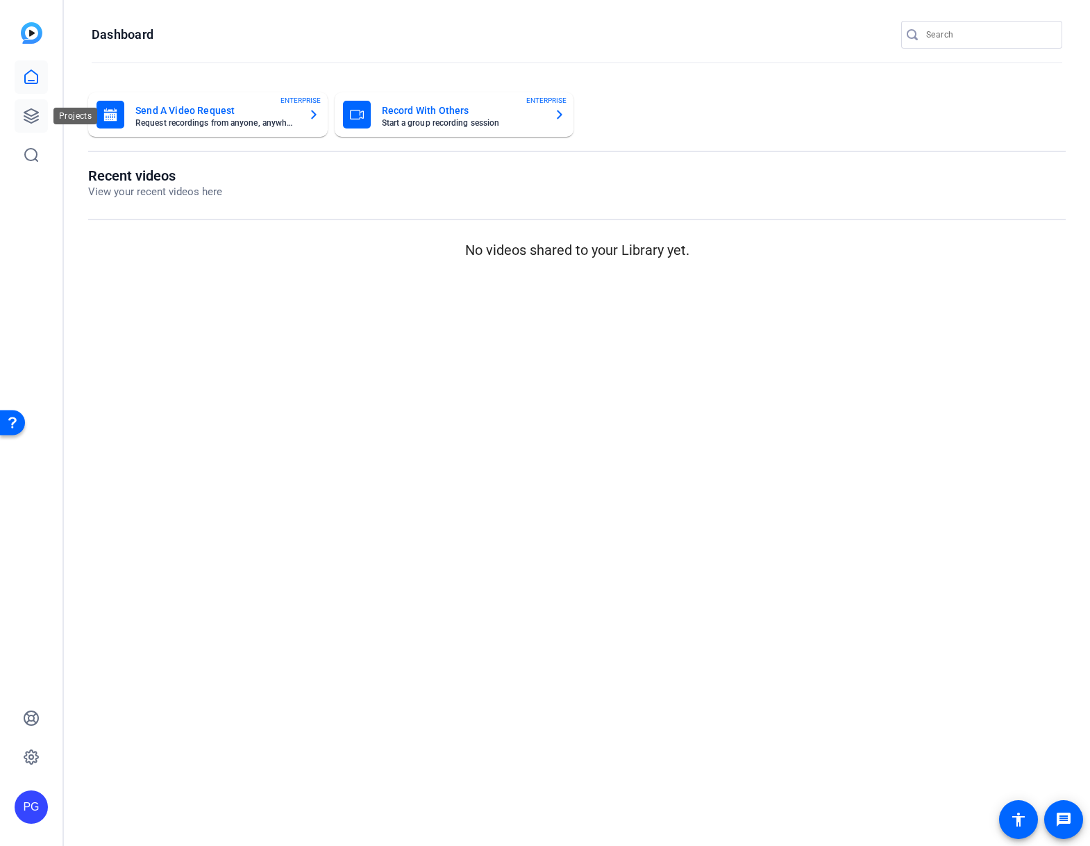
click at [28, 121] on icon at bounding box center [31, 116] width 17 height 17
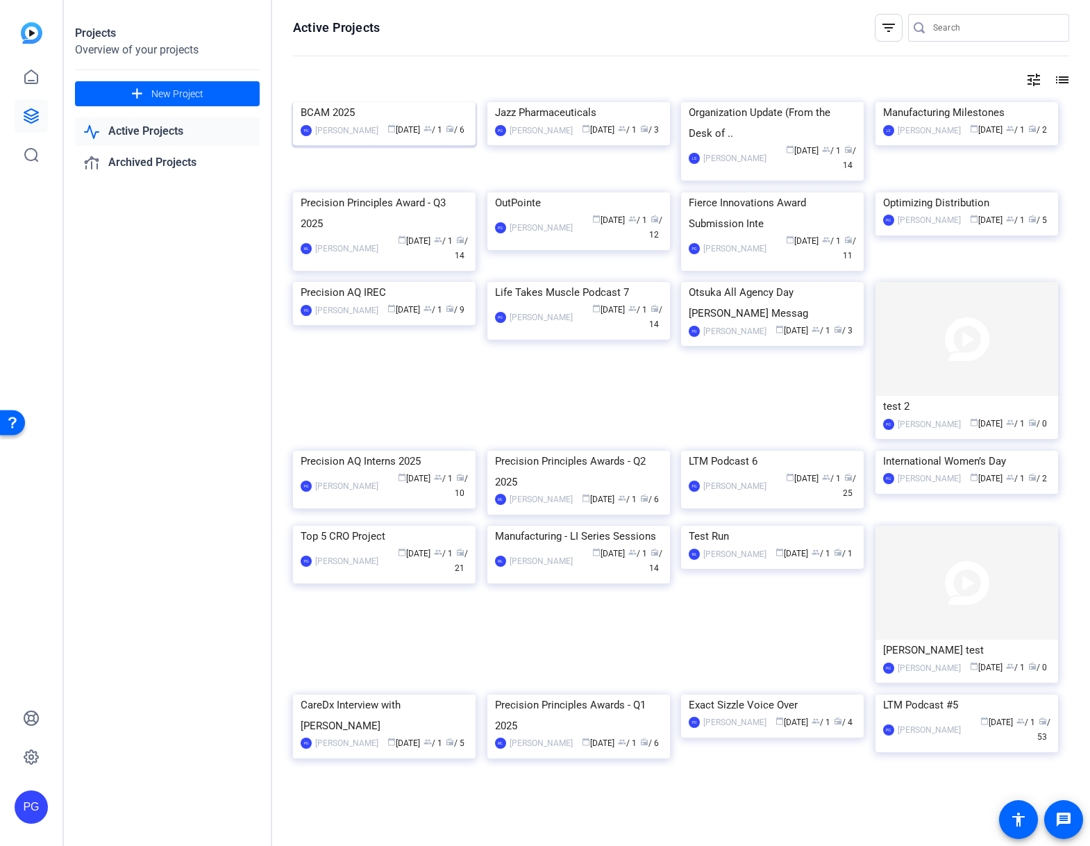
click at [397, 102] on img at bounding box center [384, 102] width 183 height 0
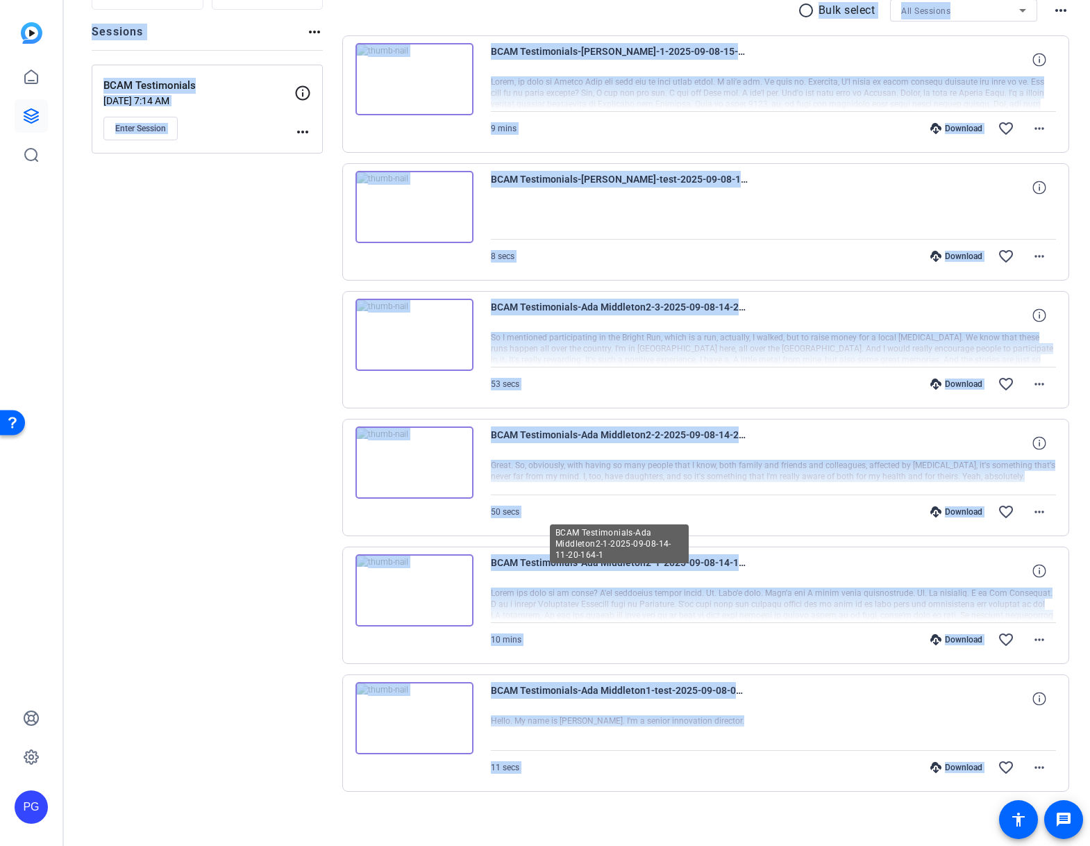
scroll to position [154, 0]
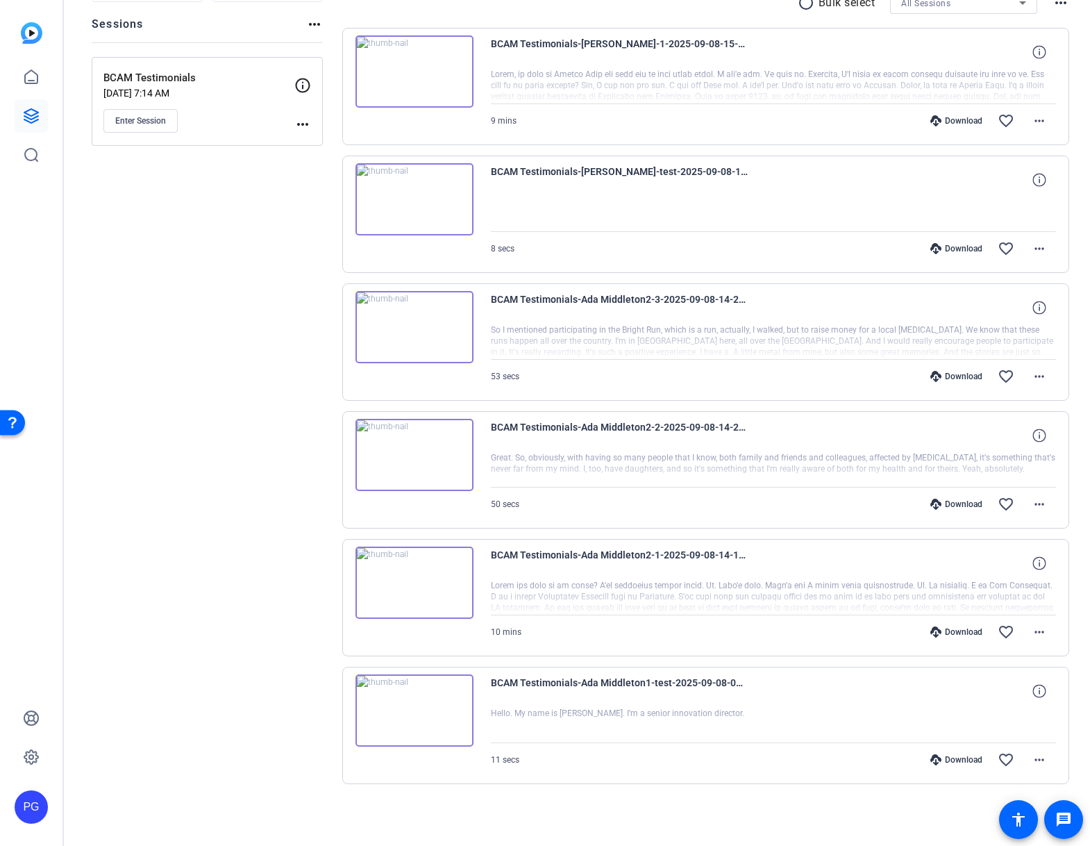
click at [825, 695] on div "BCAM Testimonials-Ada Middleton1-test-2025-09-08-09-17-02-580-0" at bounding box center [774, 690] width 566 height 33
click at [1040, 760] on mat-icon "more_horiz" at bounding box center [1039, 759] width 17 height 17
click at [996, 626] on span "Download MP4" at bounding box center [1003, 627] width 83 height 17
click at [851, 553] on div "BCAM Testimonials-Ada Middleton2-1-2025-09-08-14-11-20-164-1" at bounding box center [774, 563] width 566 height 33
click at [860, 561] on div "BCAM Testimonials-Ada Middleton2-1-2025-09-08-14-11-20-164-1" at bounding box center [774, 563] width 566 height 33
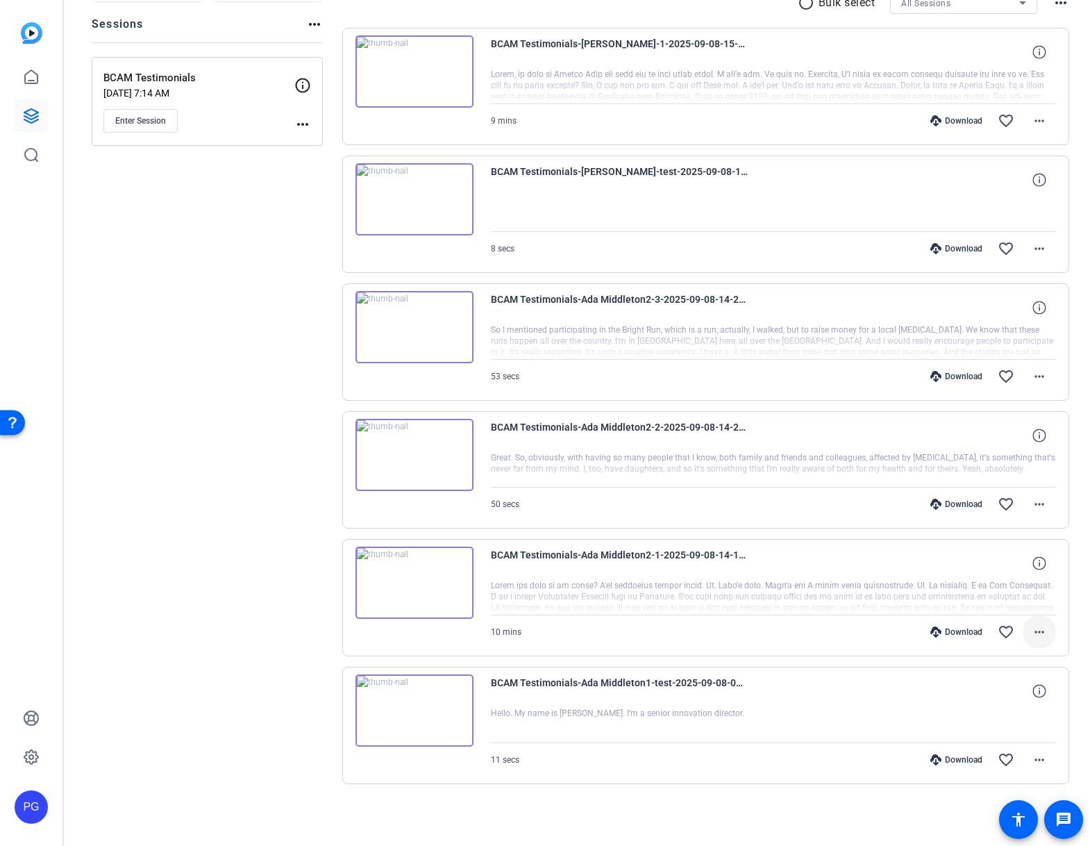
click at [1043, 630] on mat-icon "more_horiz" at bounding box center [1039, 632] width 17 height 17
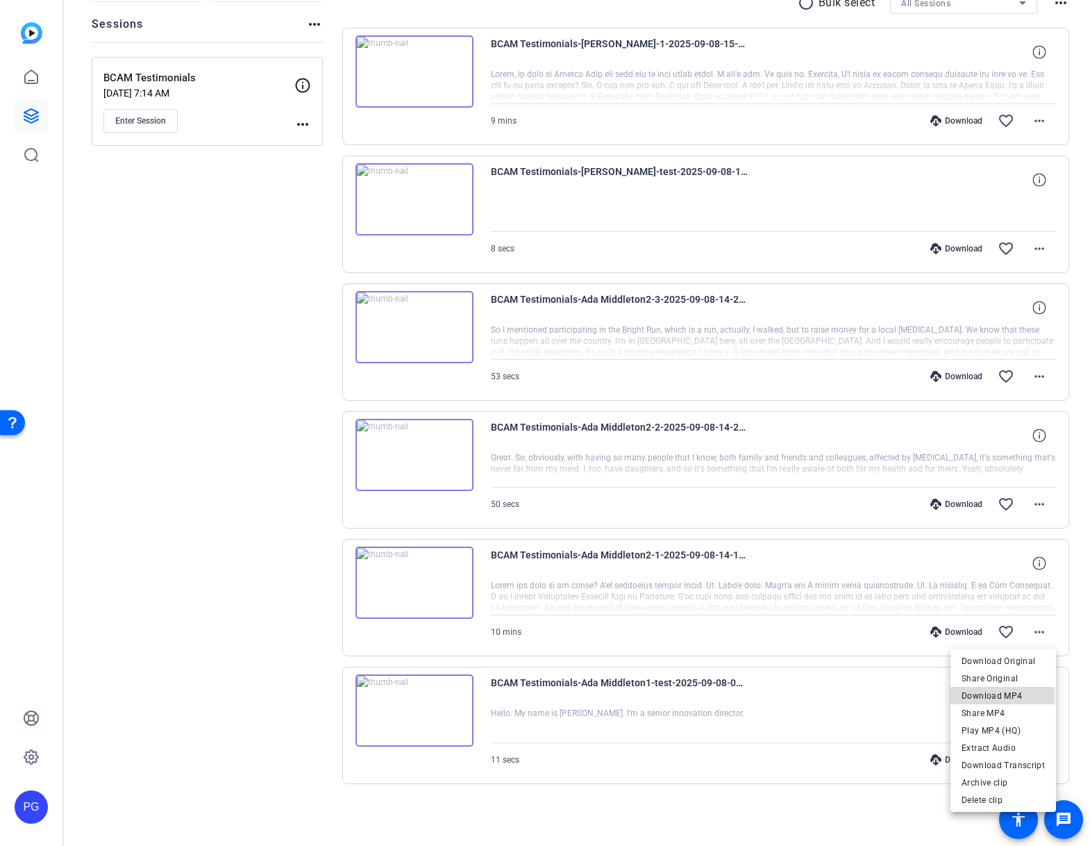
click at [999, 696] on span "Download MP4" at bounding box center [1003, 695] width 83 height 17
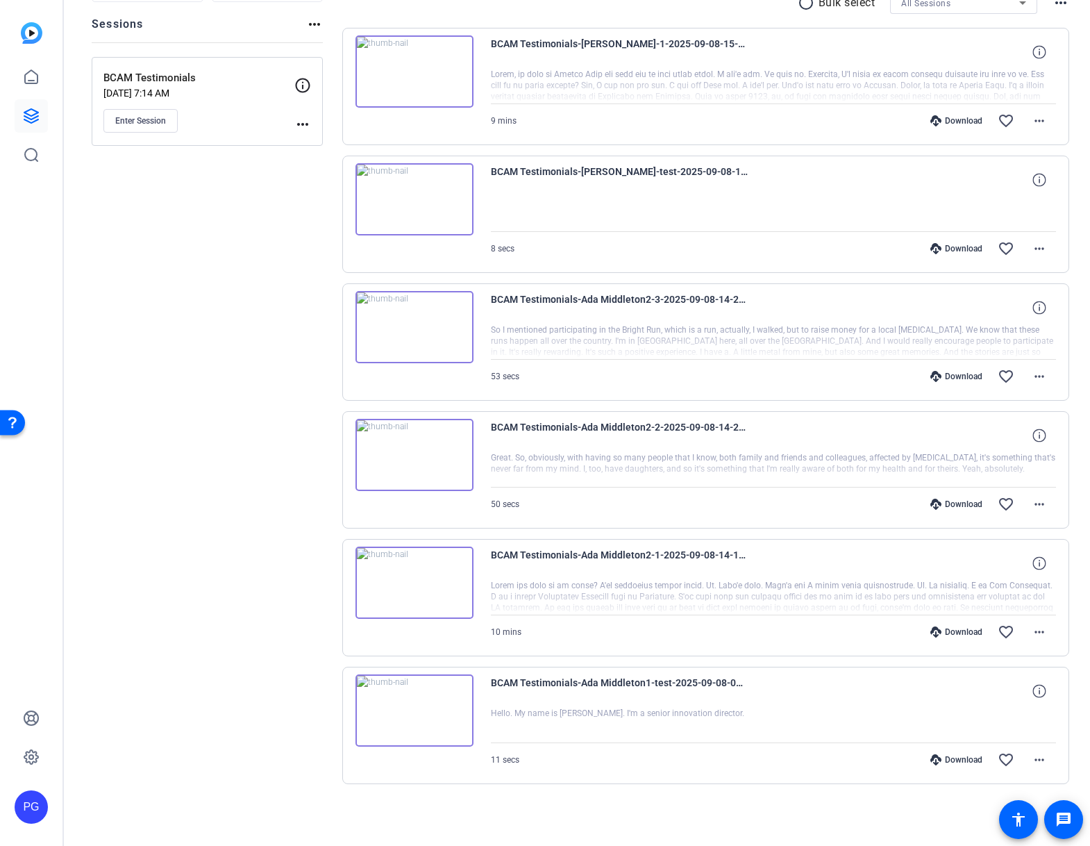
click at [887, 433] on div "BCAM Testimonials-Ada Middleton2-2-2025-09-08-14-21-59-238-1" at bounding box center [774, 435] width 566 height 33
click at [886, 433] on div "BCAM Testimonials-Ada Middleton2-2-2025-09-08-14-21-59-238-1" at bounding box center [774, 435] width 566 height 33
click at [1043, 504] on mat-icon "more_horiz" at bounding box center [1039, 504] width 17 height 17
click at [1004, 568] on span "Download MP4" at bounding box center [1003, 568] width 83 height 17
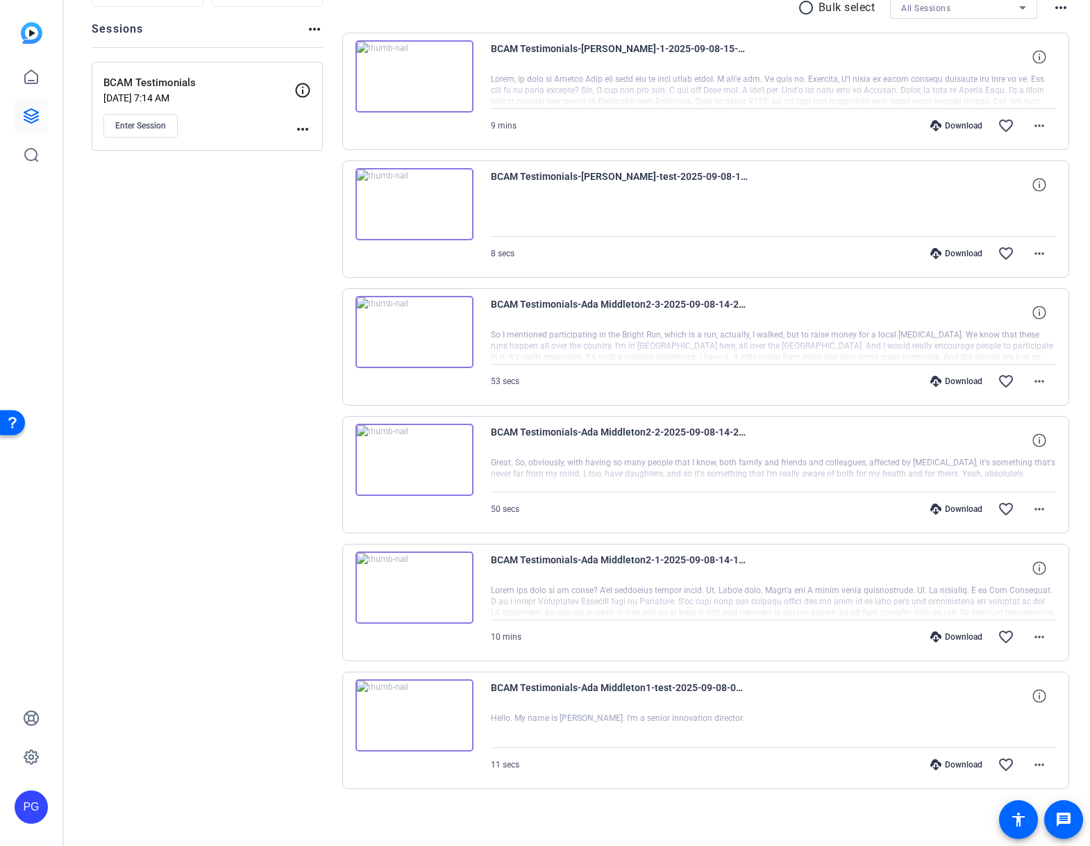
click at [767, 313] on div "BCAM Testimonials-Ada Middleton2-3-2025-09-08-14-23-35-826-1" at bounding box center [774, 312] width 566 height 33
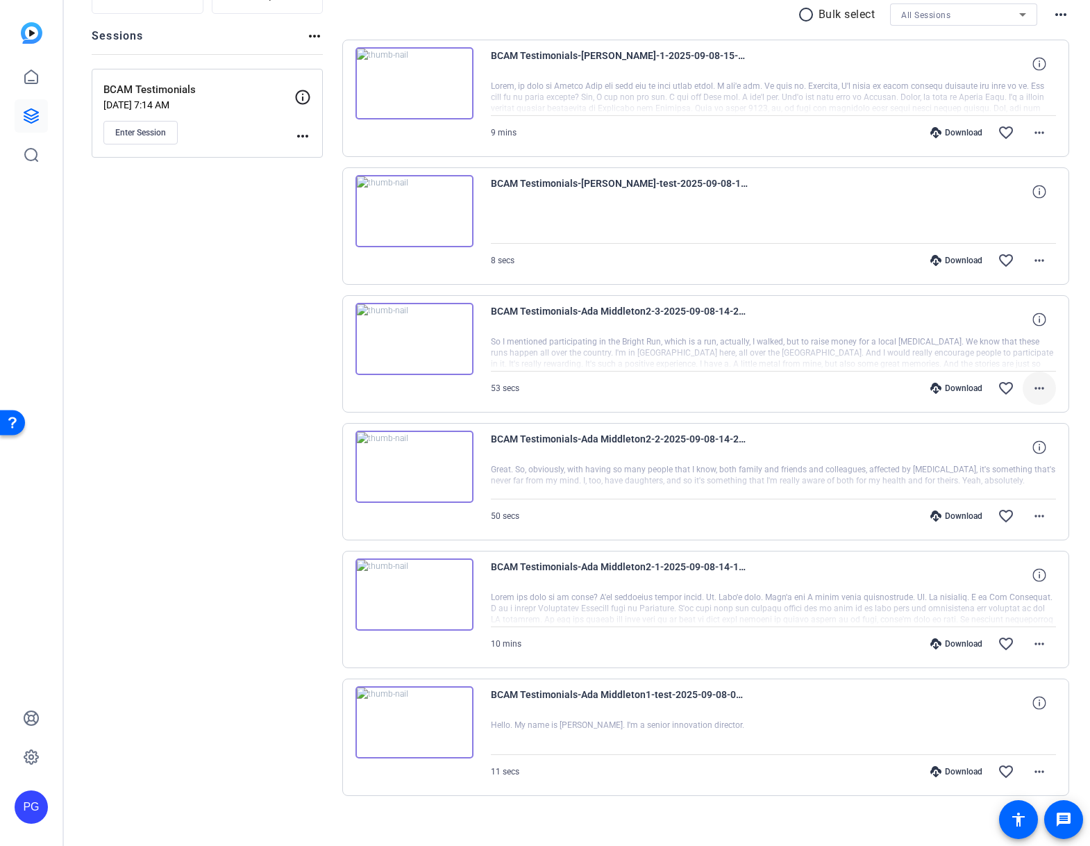
click at [1043, 383] on mat-icon "more_horiz" at bounding box center [1039, 388] width 17 height 17
click at [994, 451] on span "Download MP4" at bounding box center [1003, 452] width 83 height 17
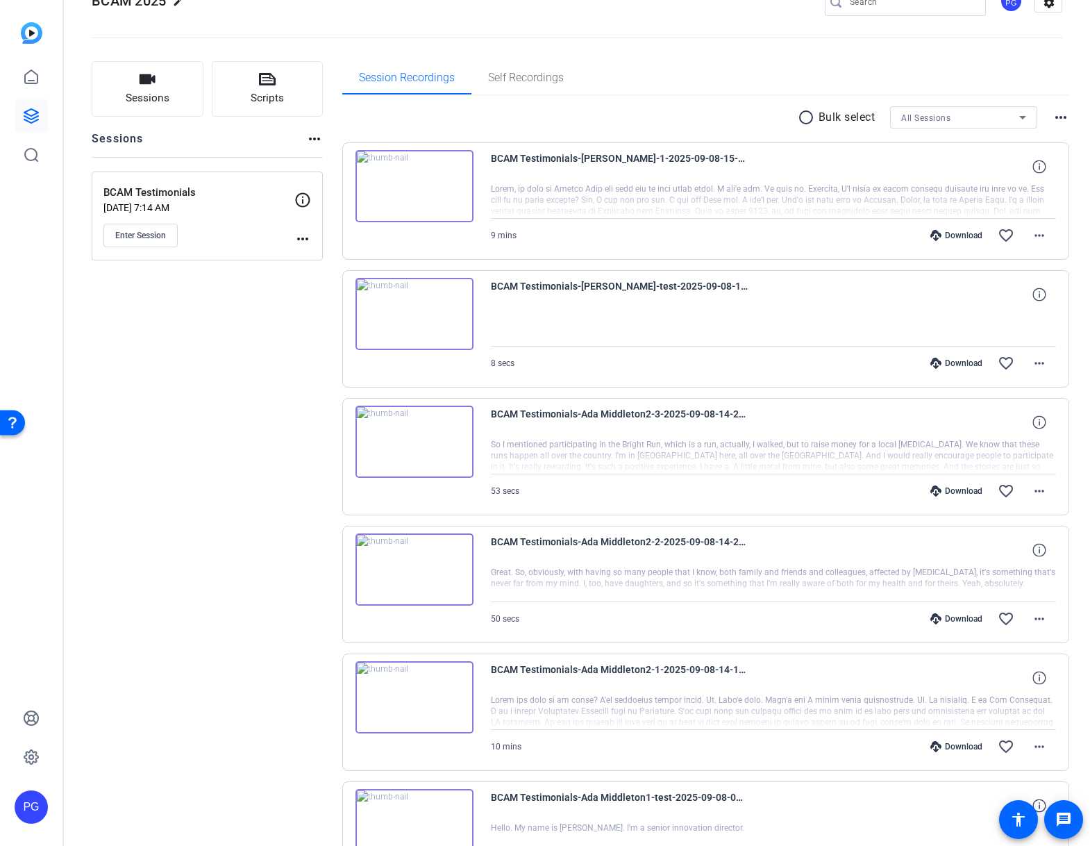
scroll to position [0, 0]
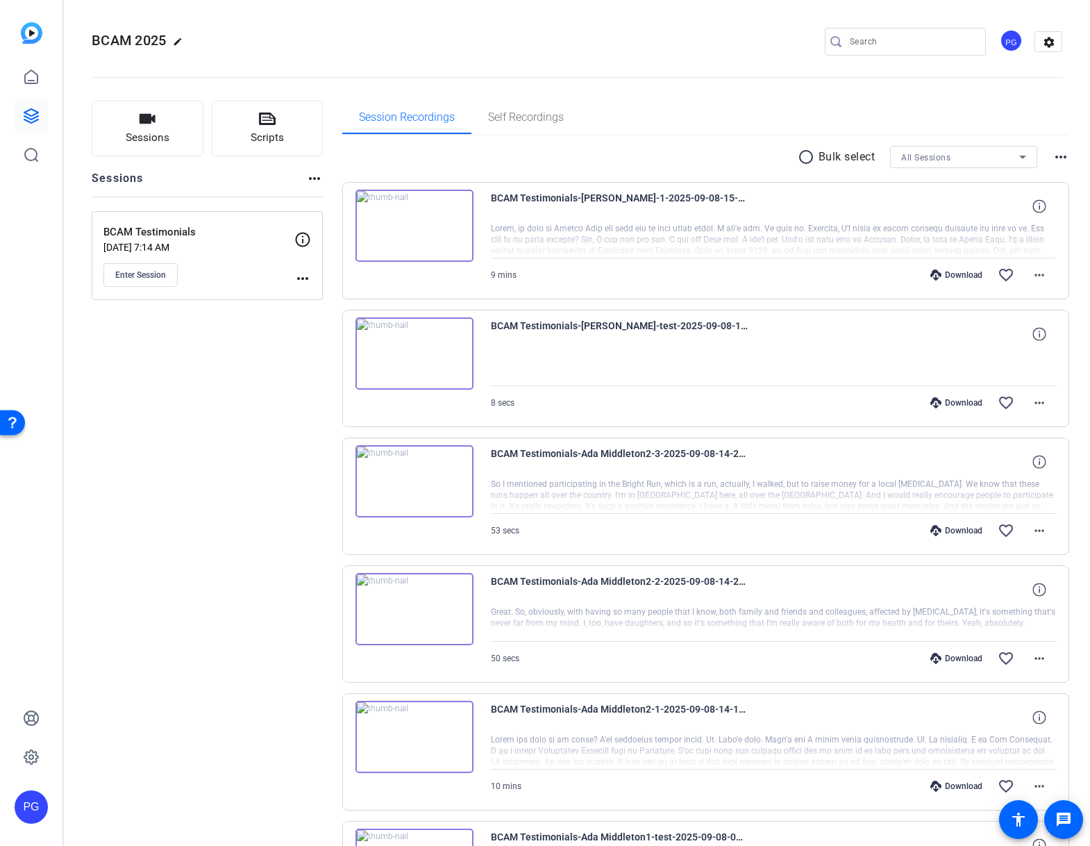
click at [994, 220] on div "BCAM Testimonials-Martin-1-2025-09-08-15-07-33-975-0" at bounding box center [774, 206] width 566 height 33
click at [1035, 274] on mat-icon "more_horiz" at bounding box center [1039, 275] width 17 height 17
click at [1000, 339] on span "Download MP4" at bounding box center [1003, 339] width 83 height 17
click at [742, 225] on div at bounding box center [774, 240] width 566 height 35
click at [141, 272] on span "Enter Session" at bounding box center [140, 274] width 51 height 11
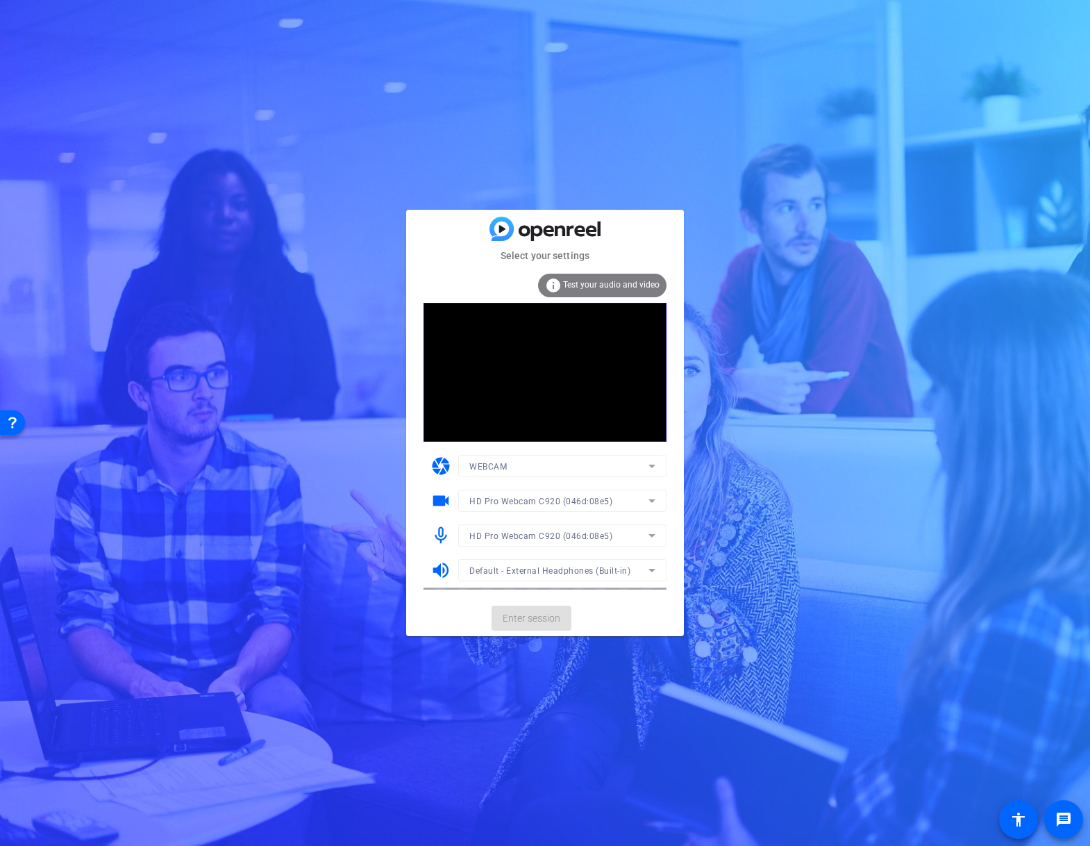
click at [537, 621] on mat-card-actions "Enter session" at bounding box center [545, 618] width 278 height 36
click at [536, 617] on span "Enter session" at bounding box center [532, 618] width 58 height 15
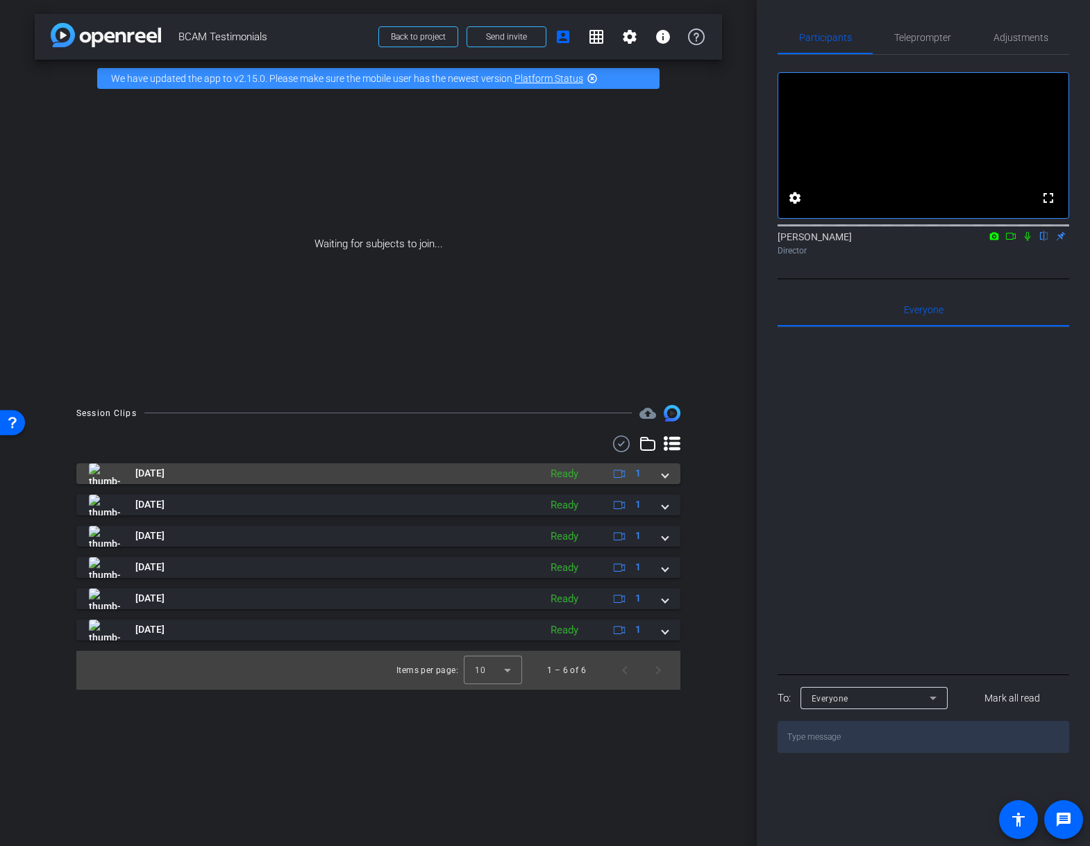
click at [665, 476] on span at bounding box center [665, 473] width 6 height 15
